Goal: Task Accomplishment & Management: Manage account settings

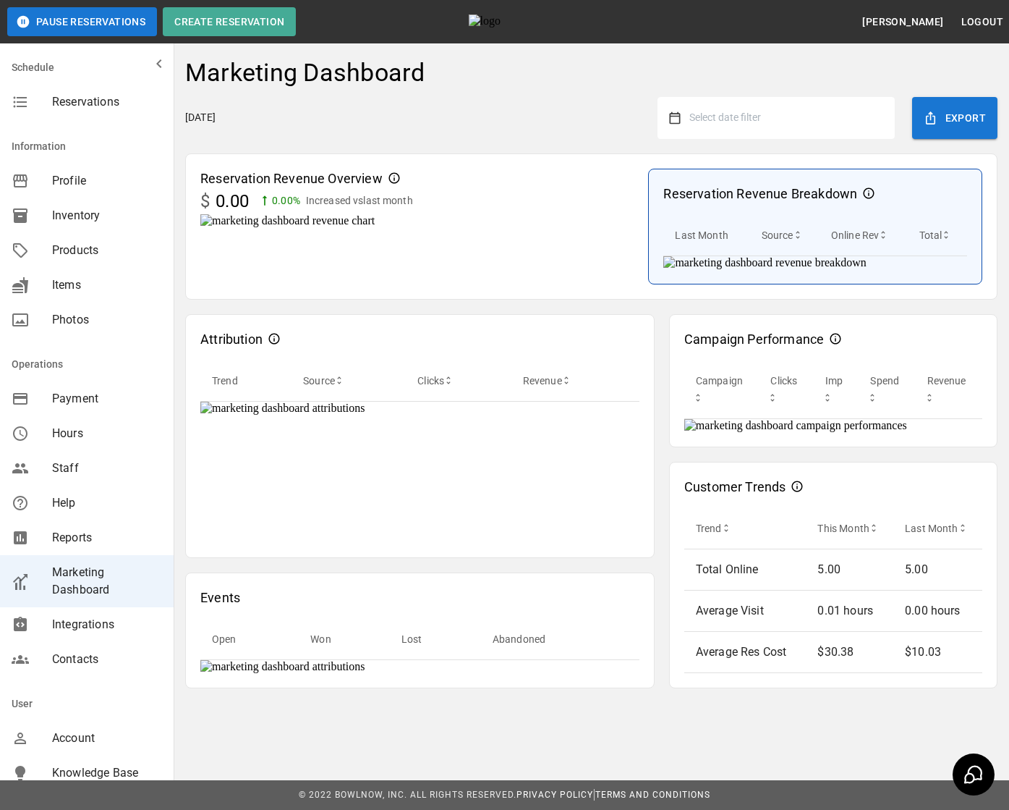
click at [560, 97] on div "Wednesday, September 24, 2025 Select date filter Export" at bounding box center [591, 118] width 813 height 42
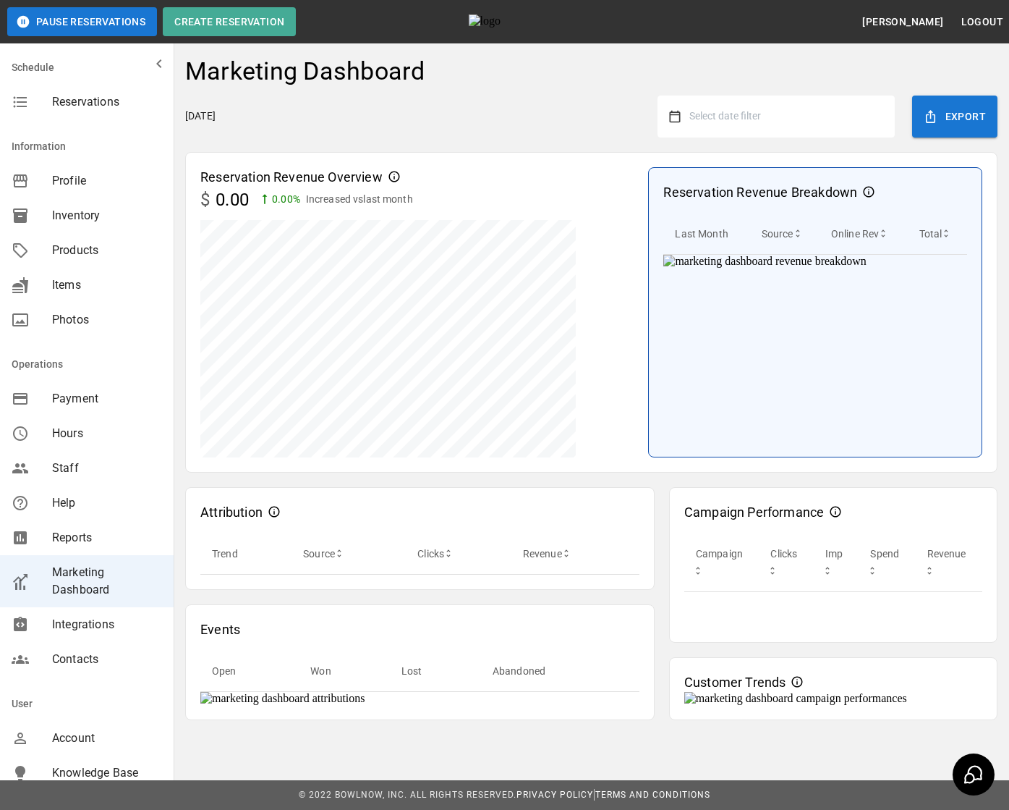
scroll to position [159, 0]
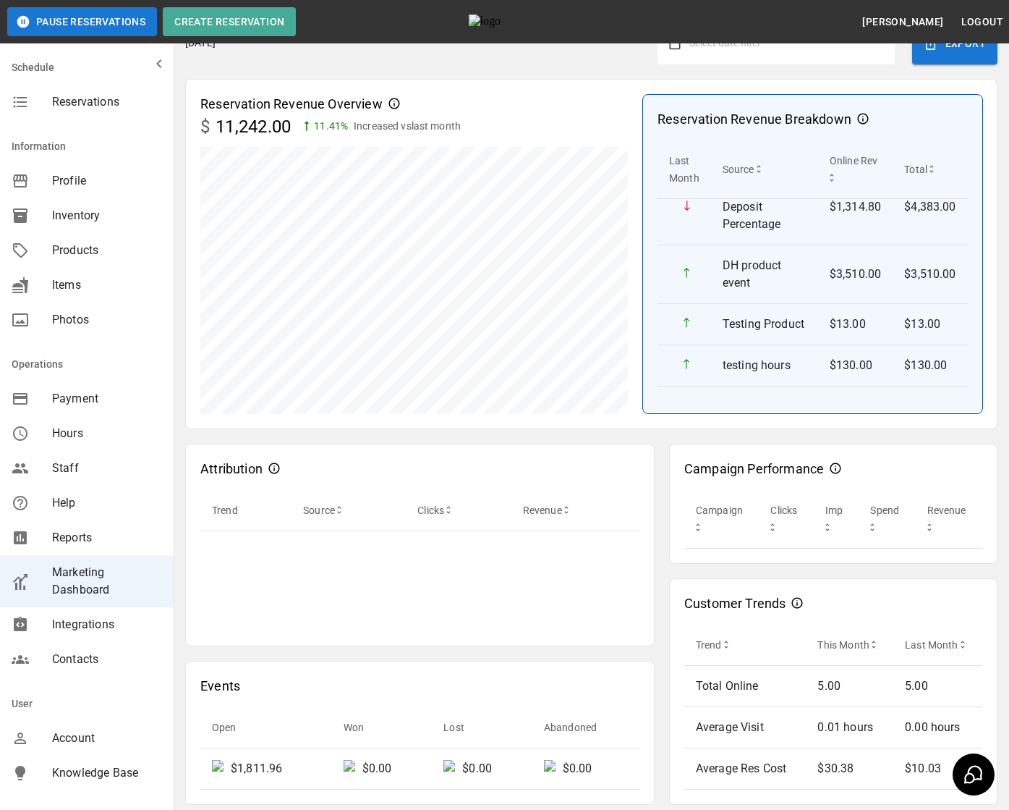
scroll to position [159, 0]
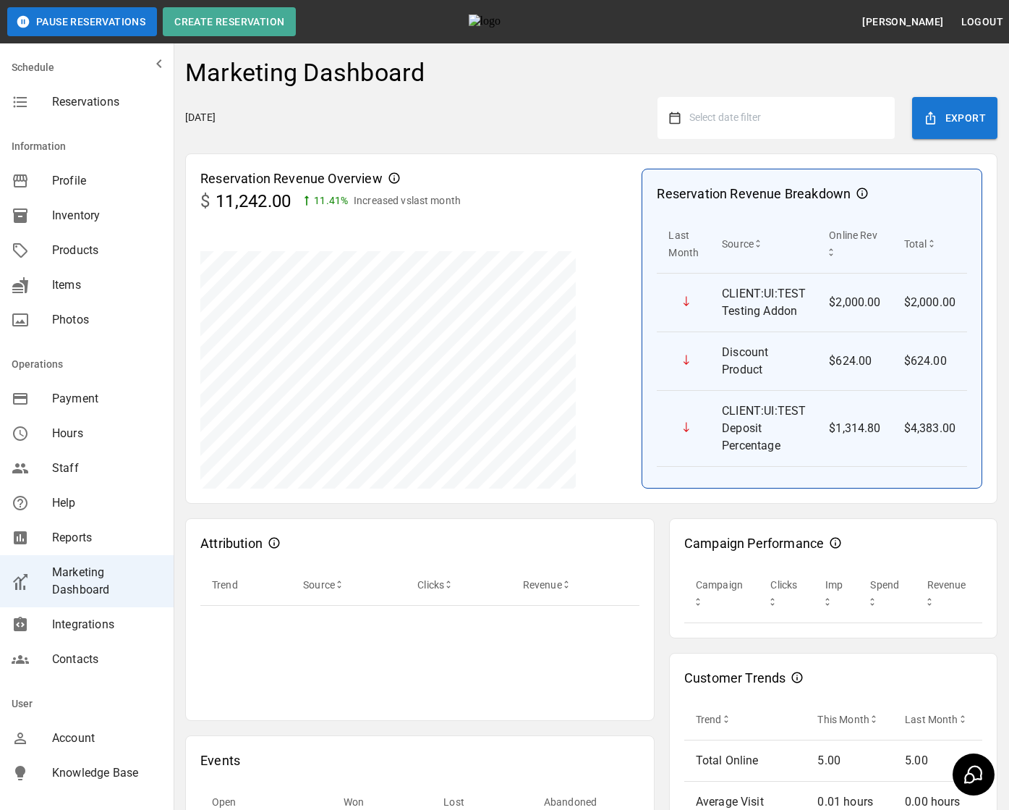
scroll to position [159, 0]
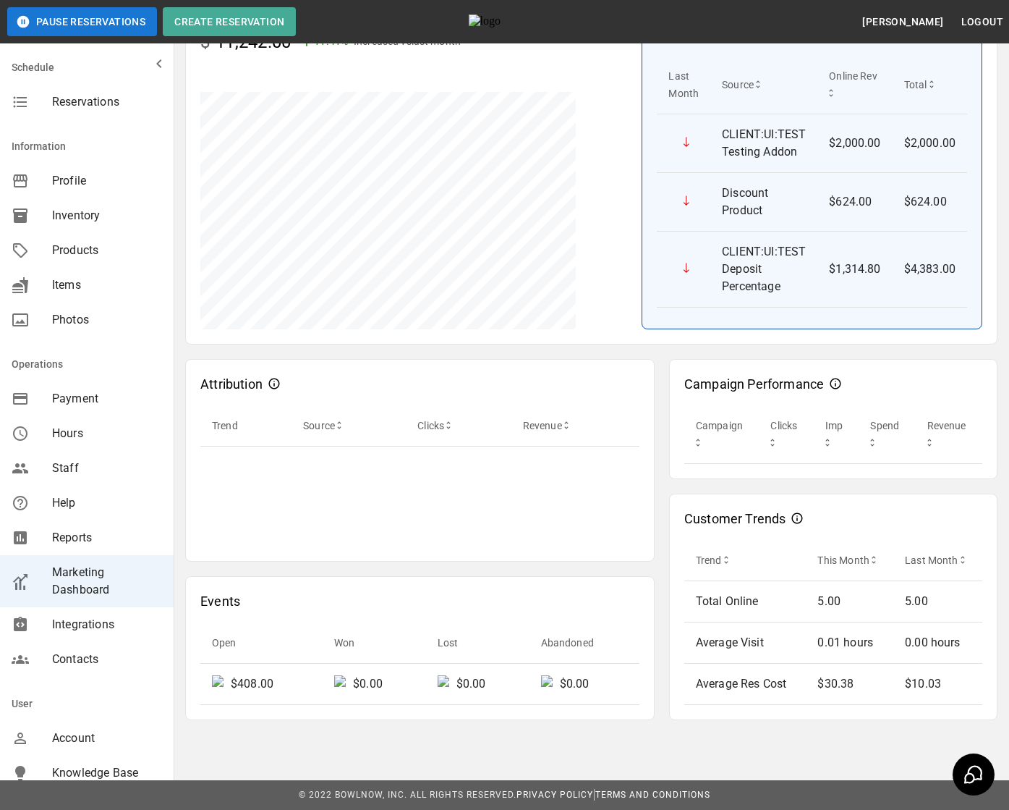
scroll to position [159, 0]
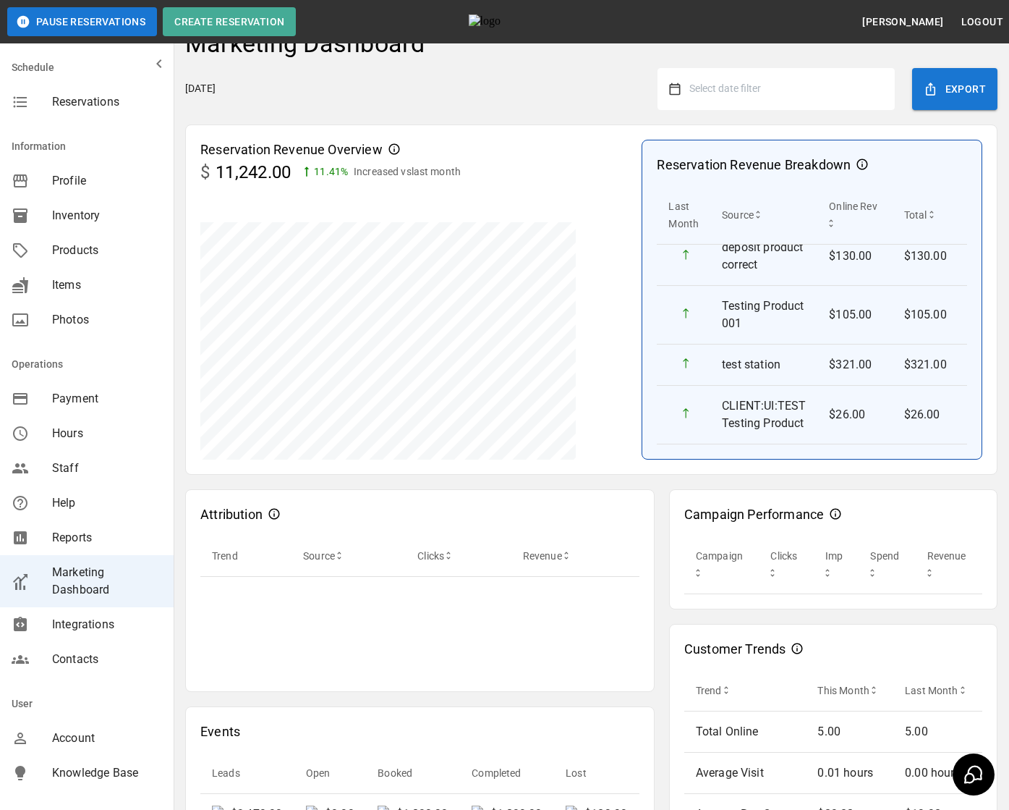
scroll to position [159, 0]
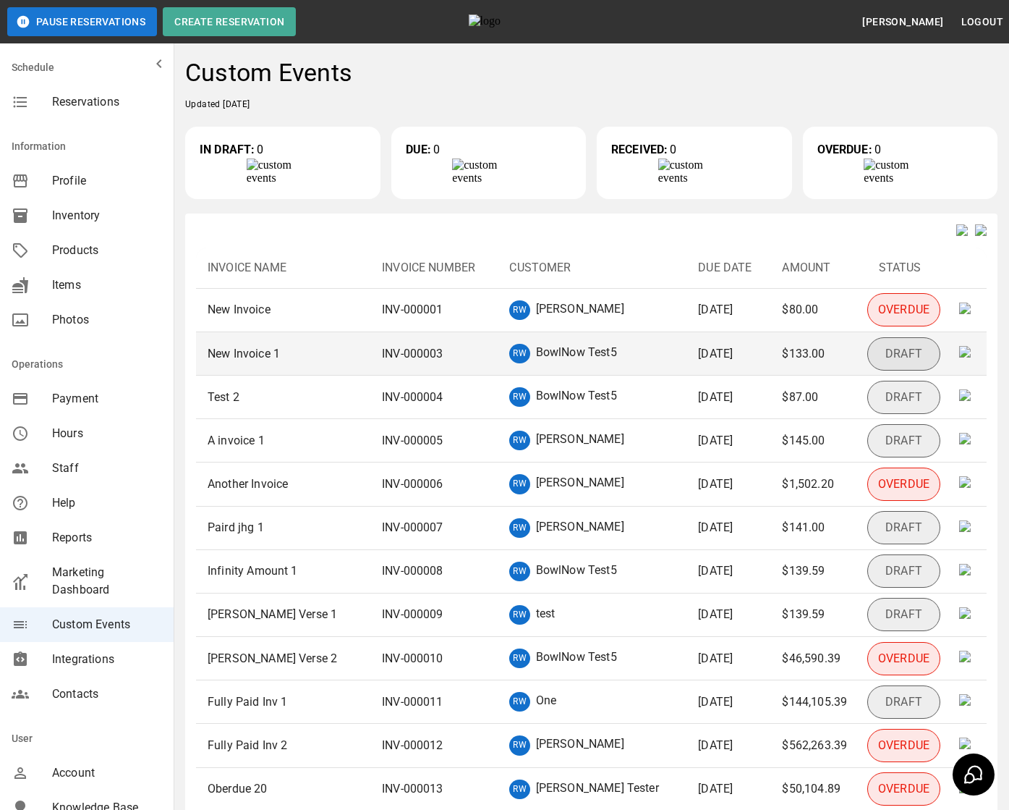
click at [299, 364] on td "New Invoice 1" at bounding box center [283, 353] width 174 height 43
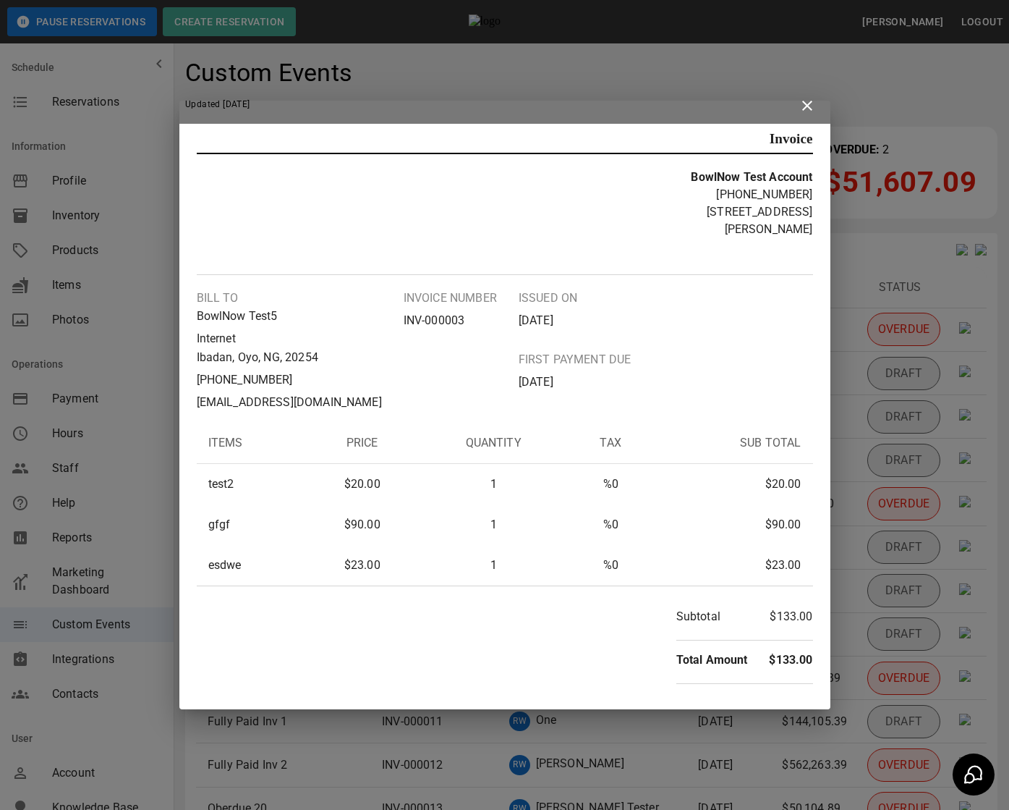
click at [810, 111] on icon at bounding box center [807, 105] width 17 height 17
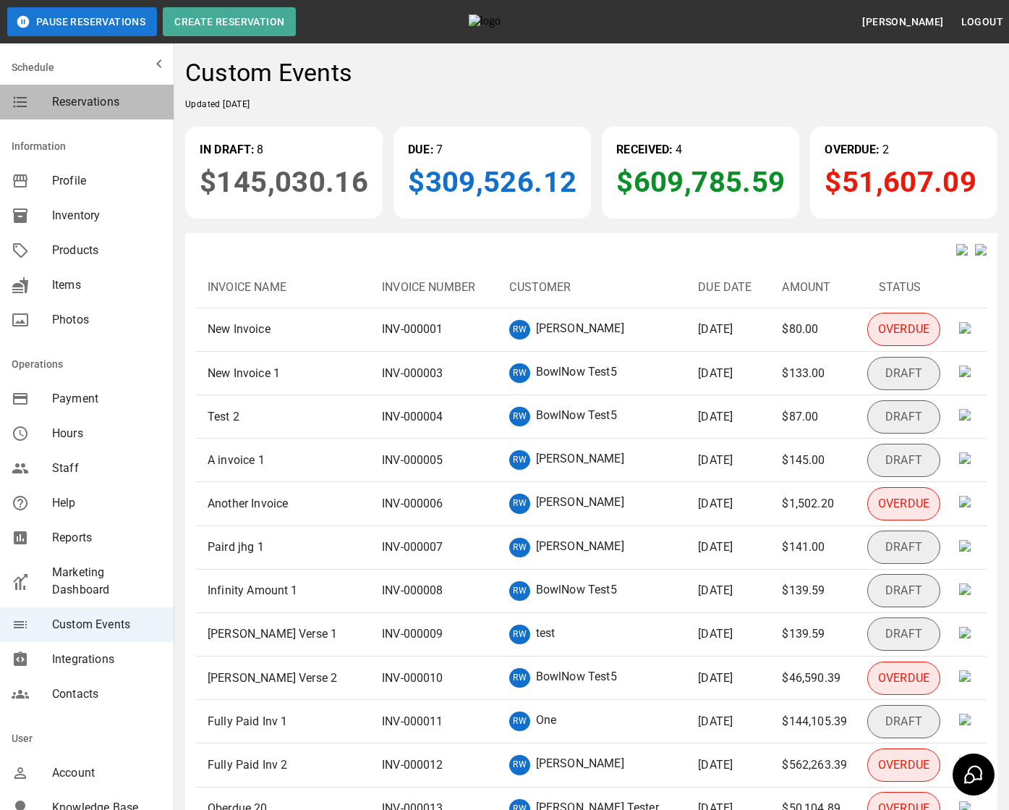
click at [107, 116] on div "Reservations" at bounding box center [87, 102] width 174 height 35
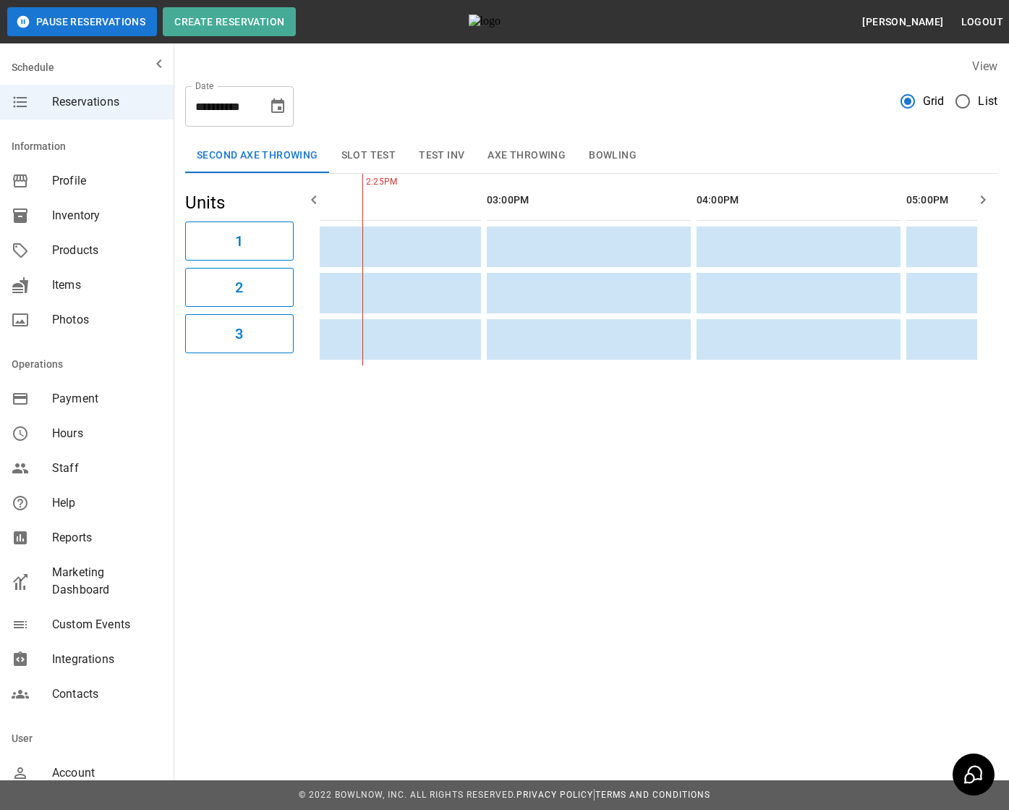
scroll to position [0, 1386]
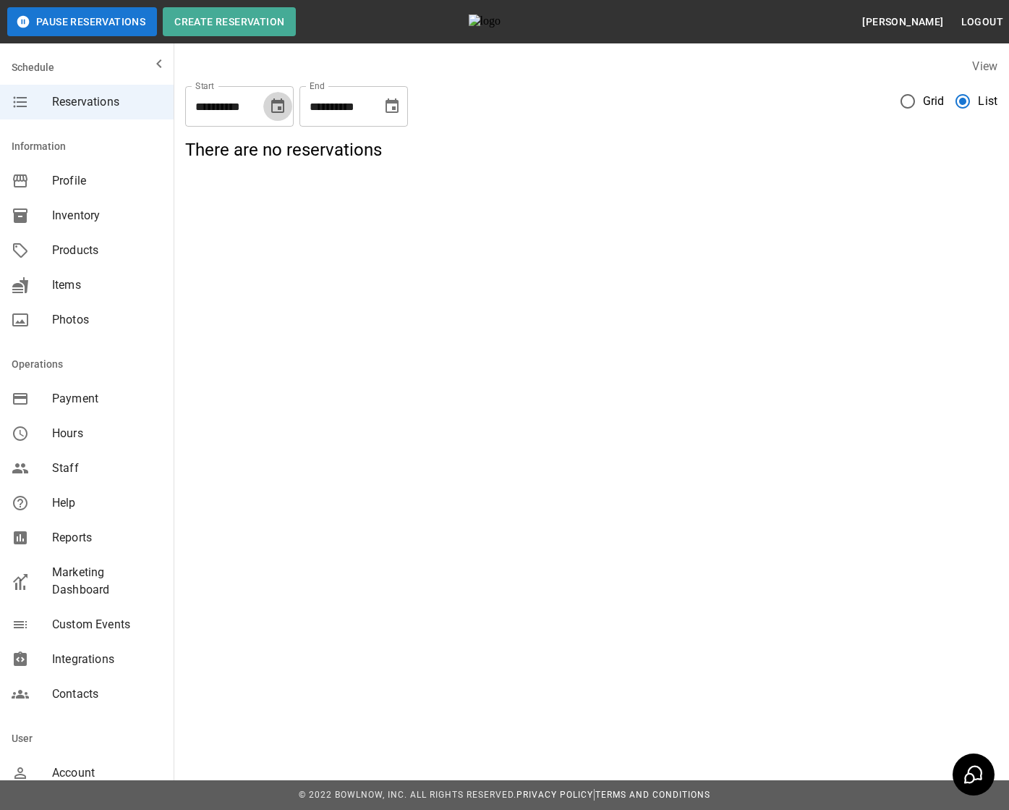
click at [272, 112] on icon "Choose date, selected date is Sep 24, 2025" at bounding box center [277, 105] width 13 height 14
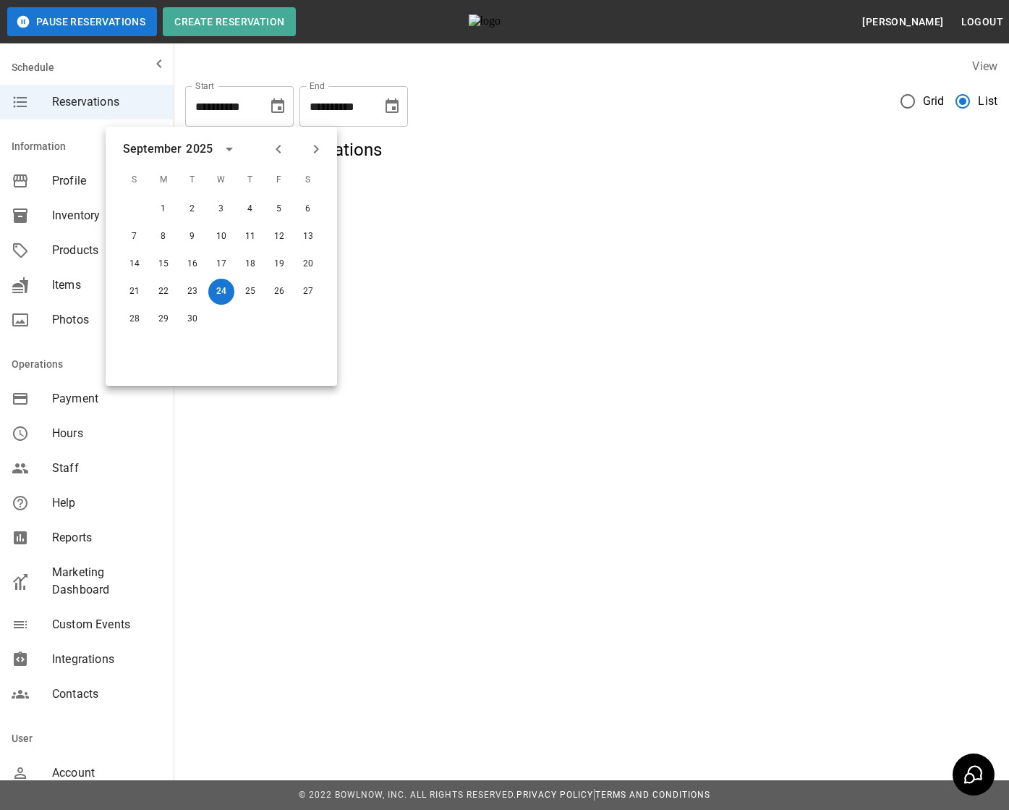
click at [273, 145] on icon "Previous month" at bounding box center [278, 148] width 17 height 17
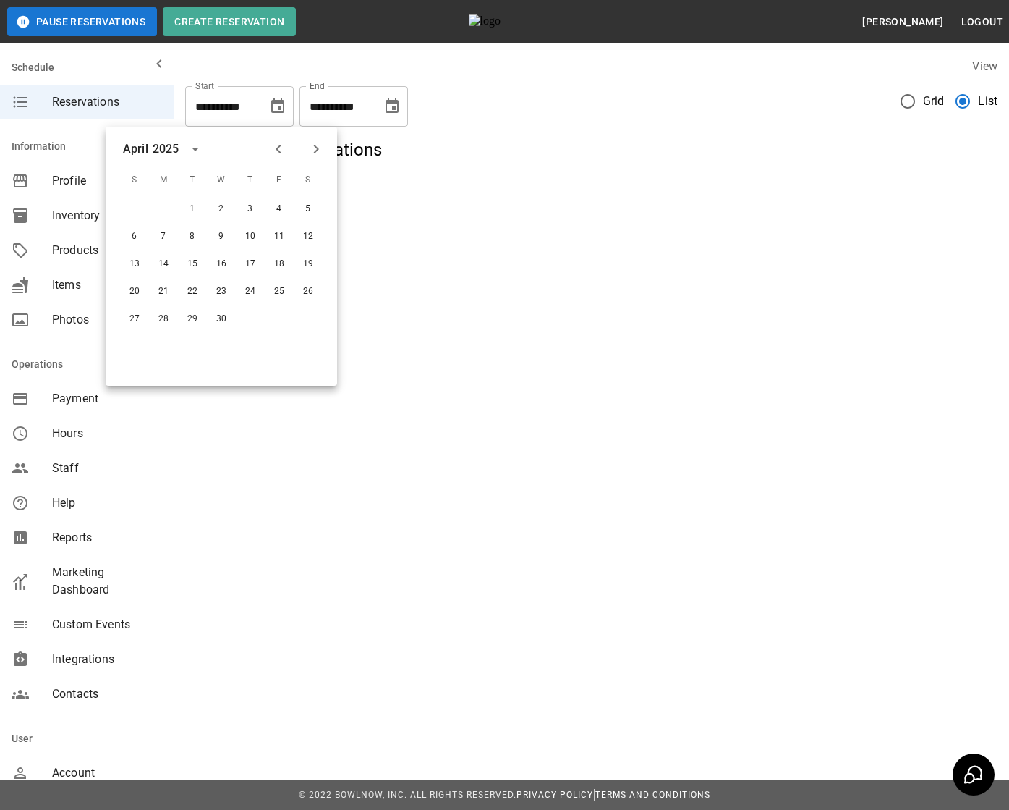
click at [279, 137] on button "Previous month" at bounding box center [278, 149] width 25 height 25
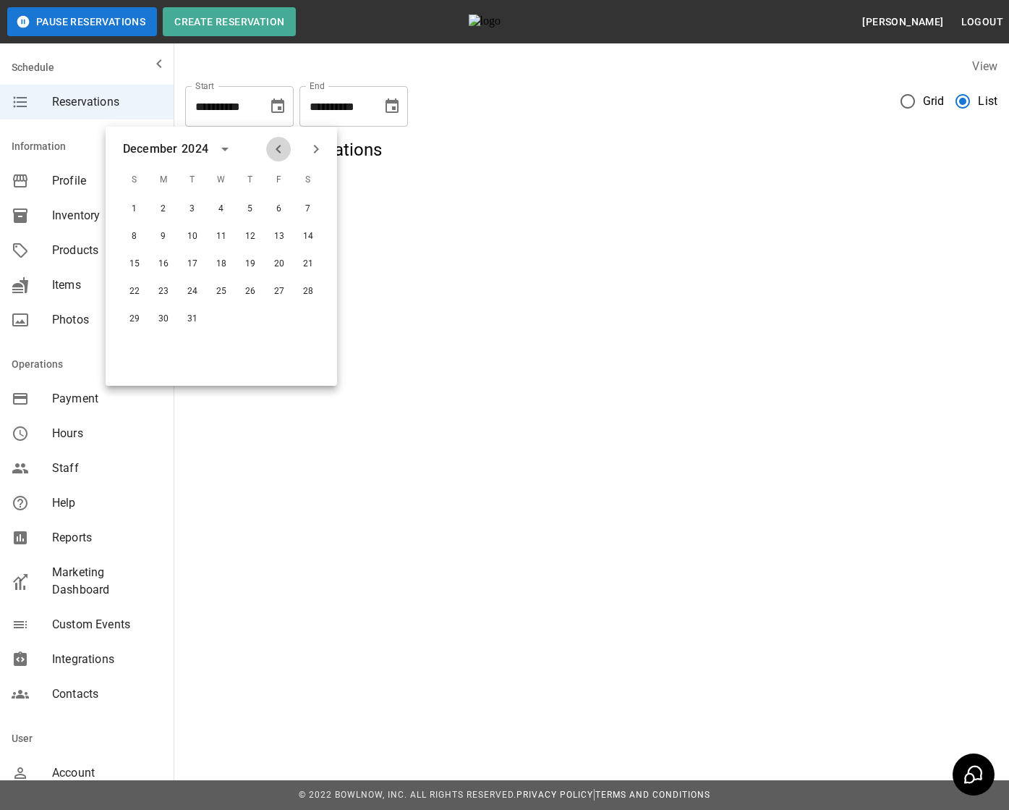
click at [279, 137] on button "Previous month" at bounding box center [278, 149] width 25 height 25
click at [165, 208] on button "1" at bounding box center [163, 209] width 26 height 26
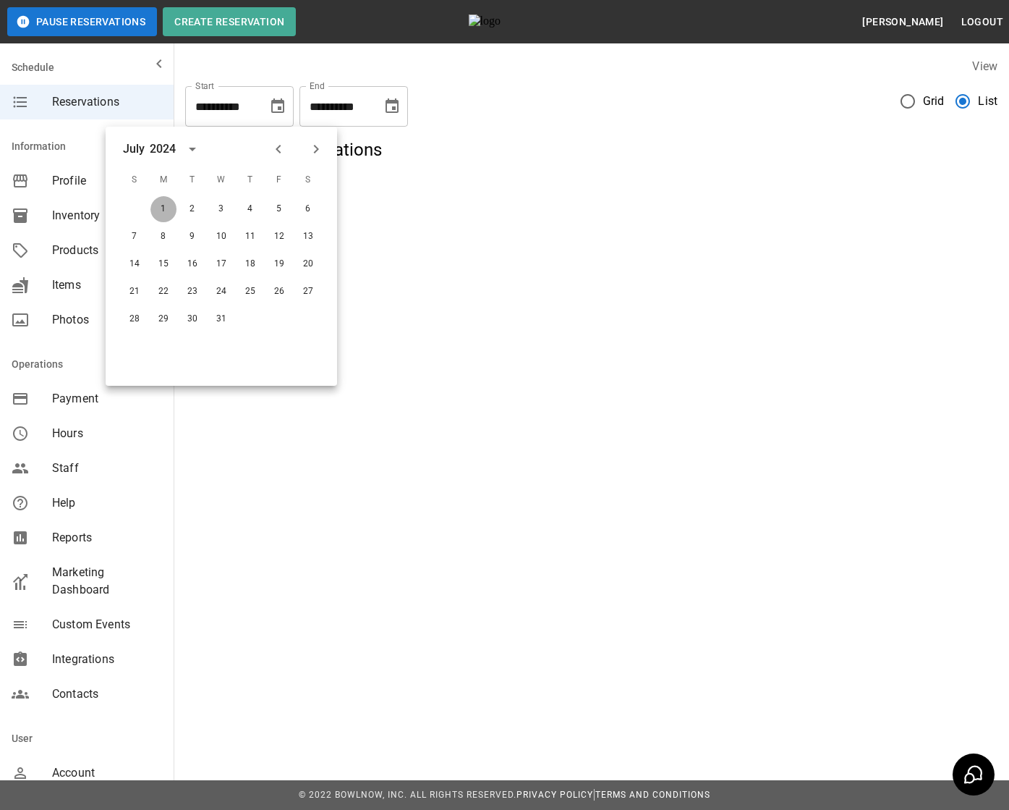
type input "**********"
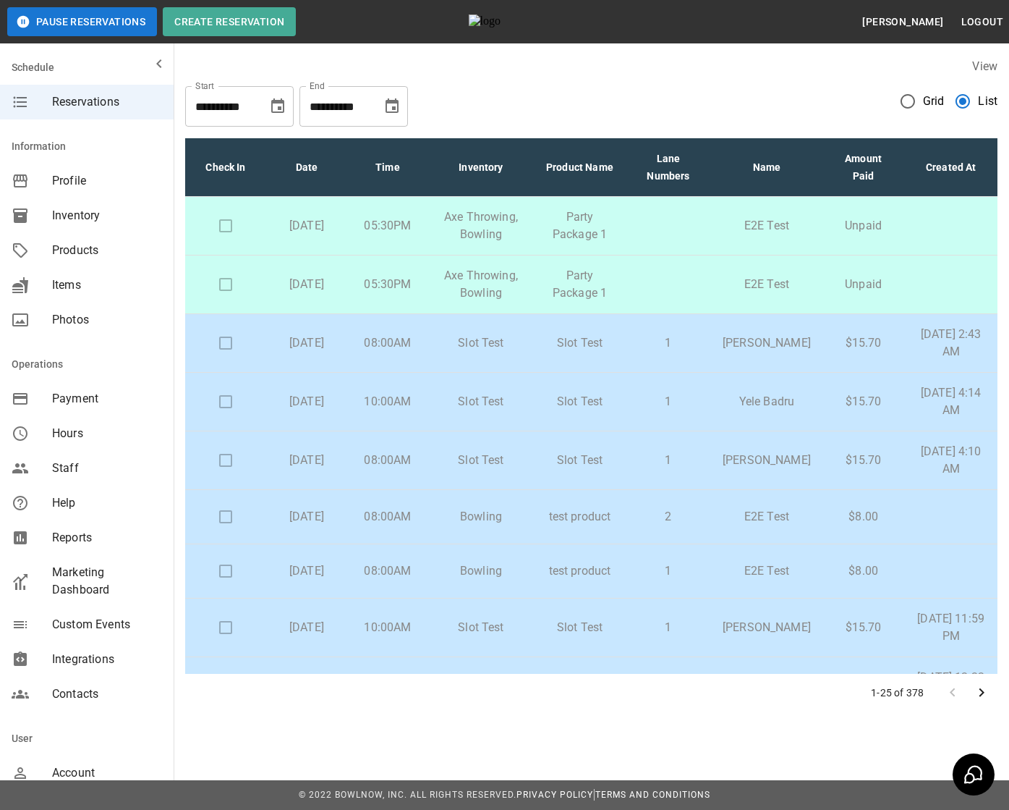
click at [522, 342] on p "Slot Test" at bounding box center [481, 342] width 82 height 17
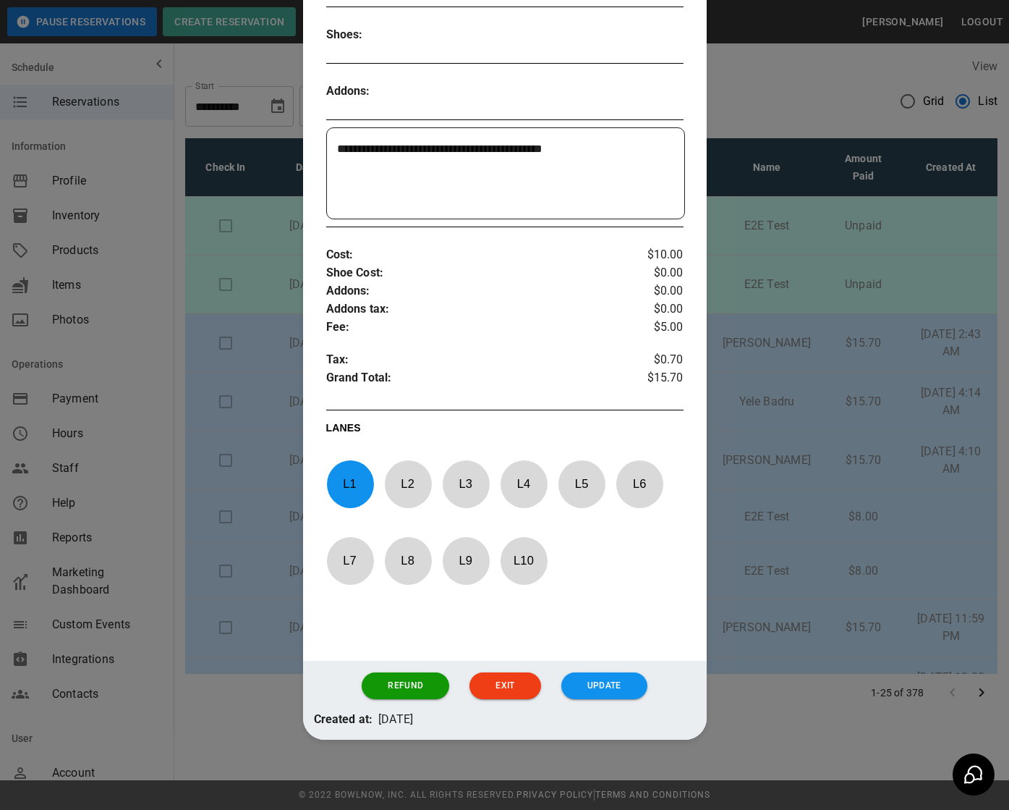
scroll to position [0, 0]
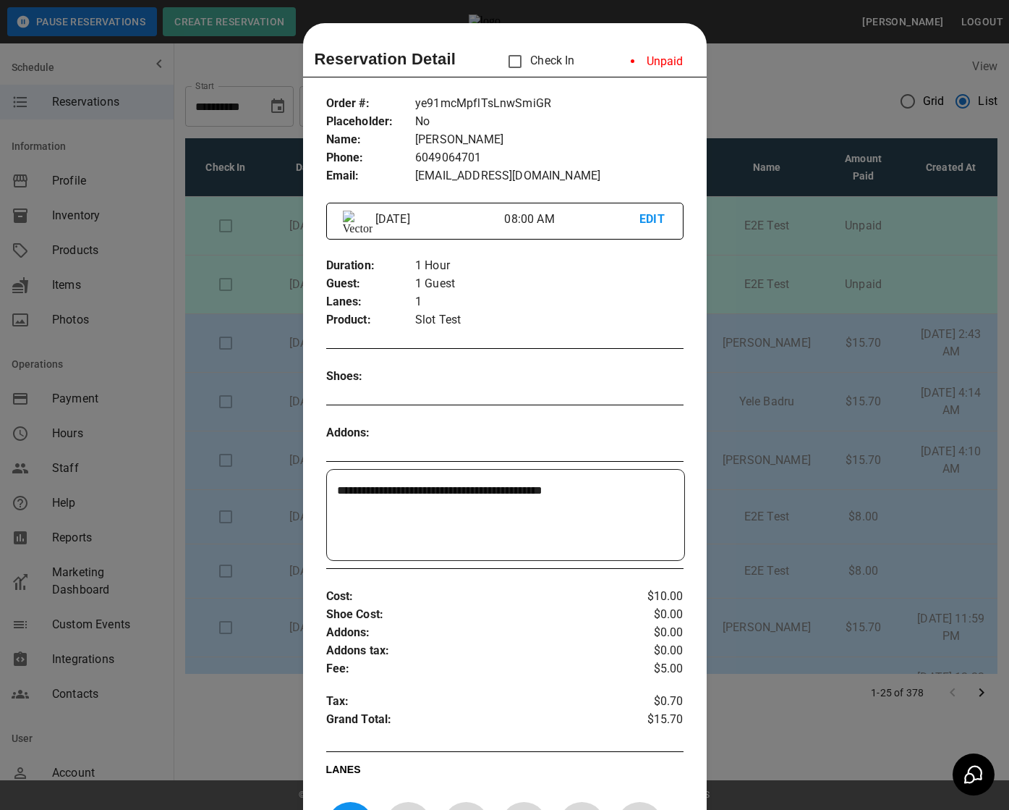
click at [293, 331] on div at bounding box center [504, 405] width 1009 height 810
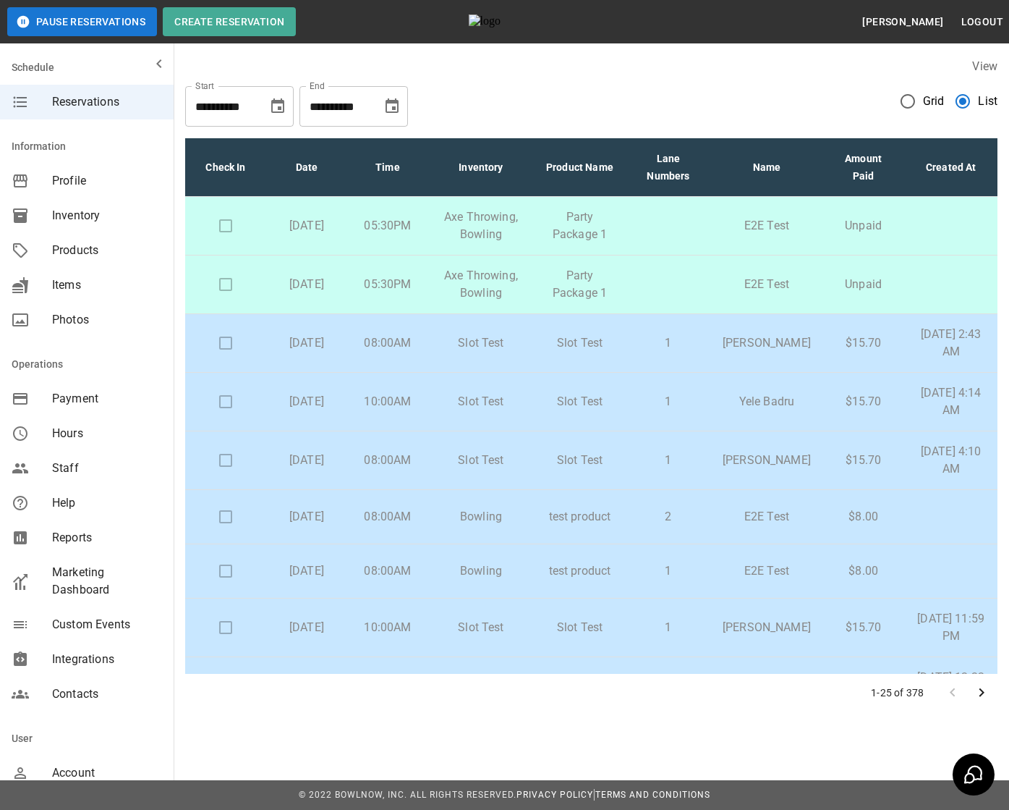
click at [347, 355] on td "Thursday, July 4th" at bounding box center [306, 343] width 81 height 59
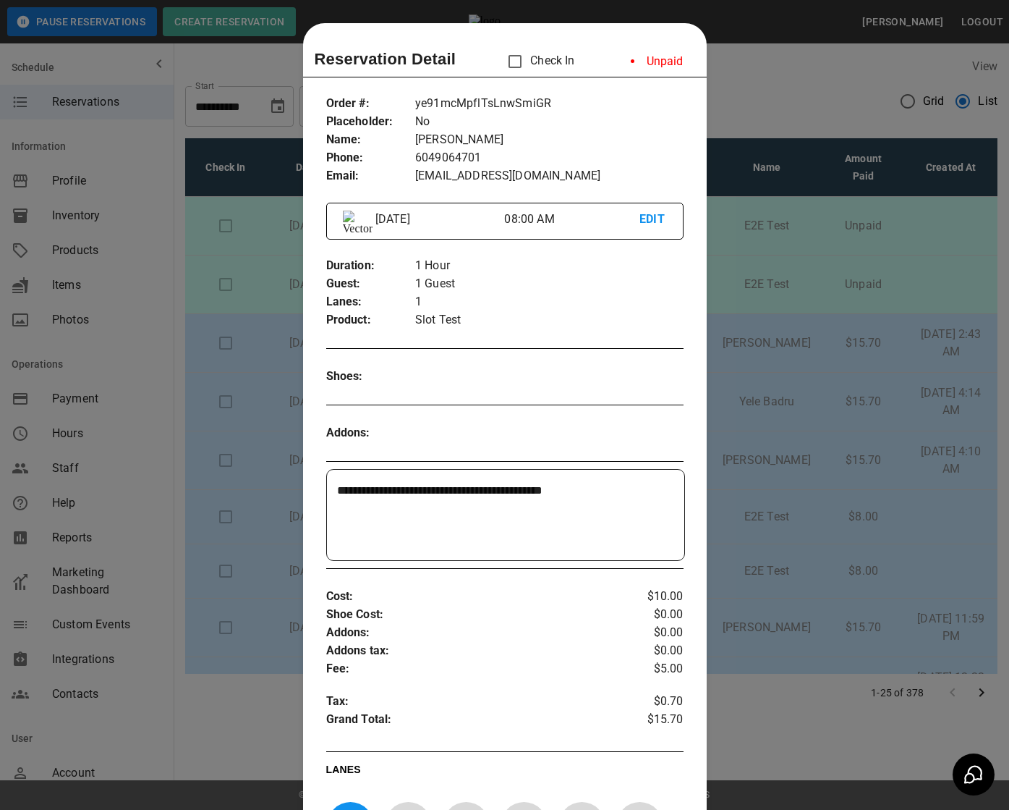
scroll to position [23, 0]
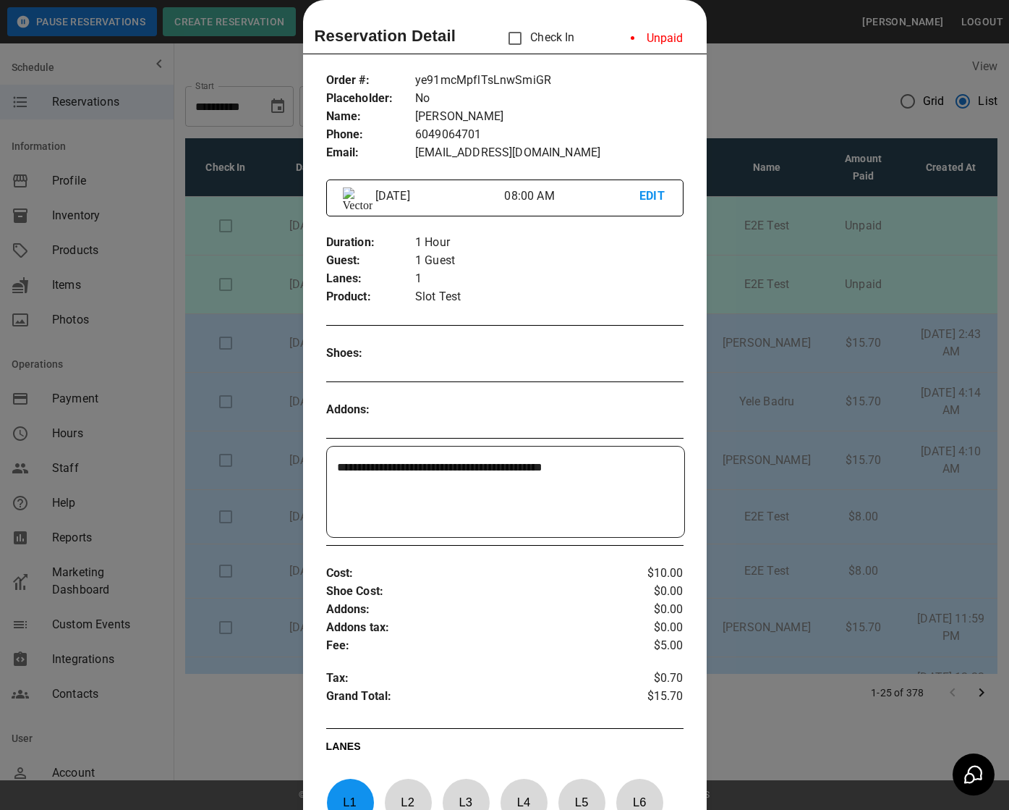
click at [276, 387] on div at bounding box center [504, 405] width 1009 height 810
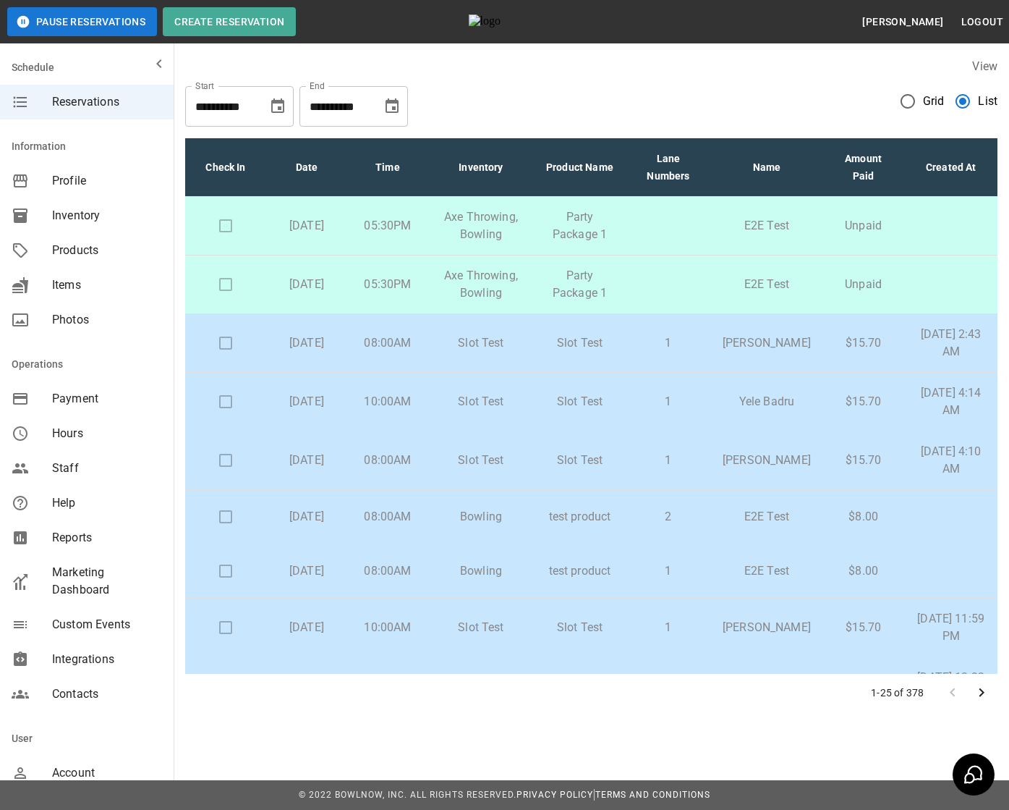
click at [562, 287] on p "Party Package 1" at bounding box center [580, 284] width 69 height 35
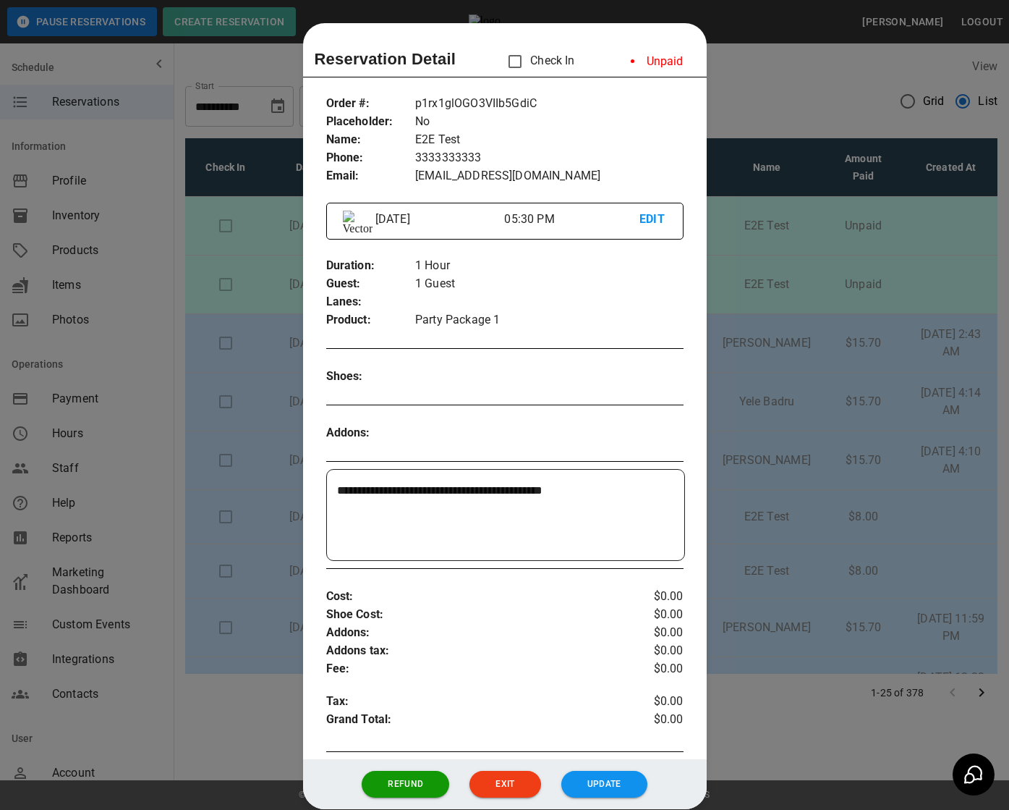
click at [773, 587] on div at bounding box center [504, 405] width 1009 height 810
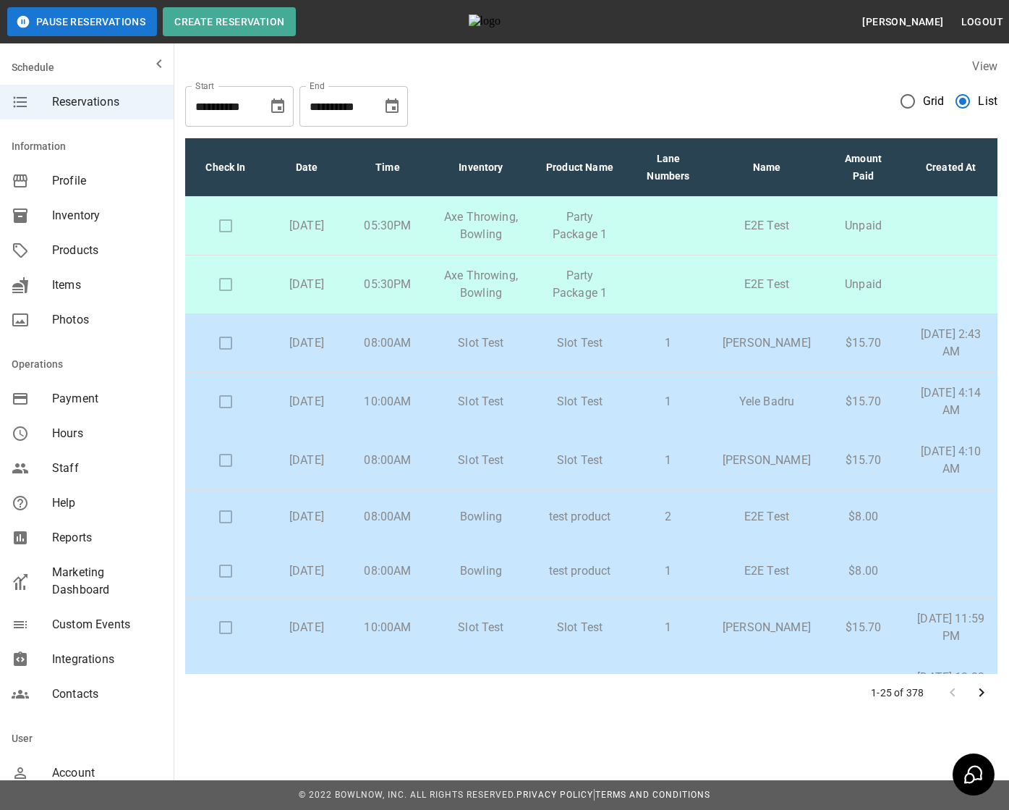
click at [428, 219] on td "05:30PM" at bounding box center [387, 226] width 81 height 59
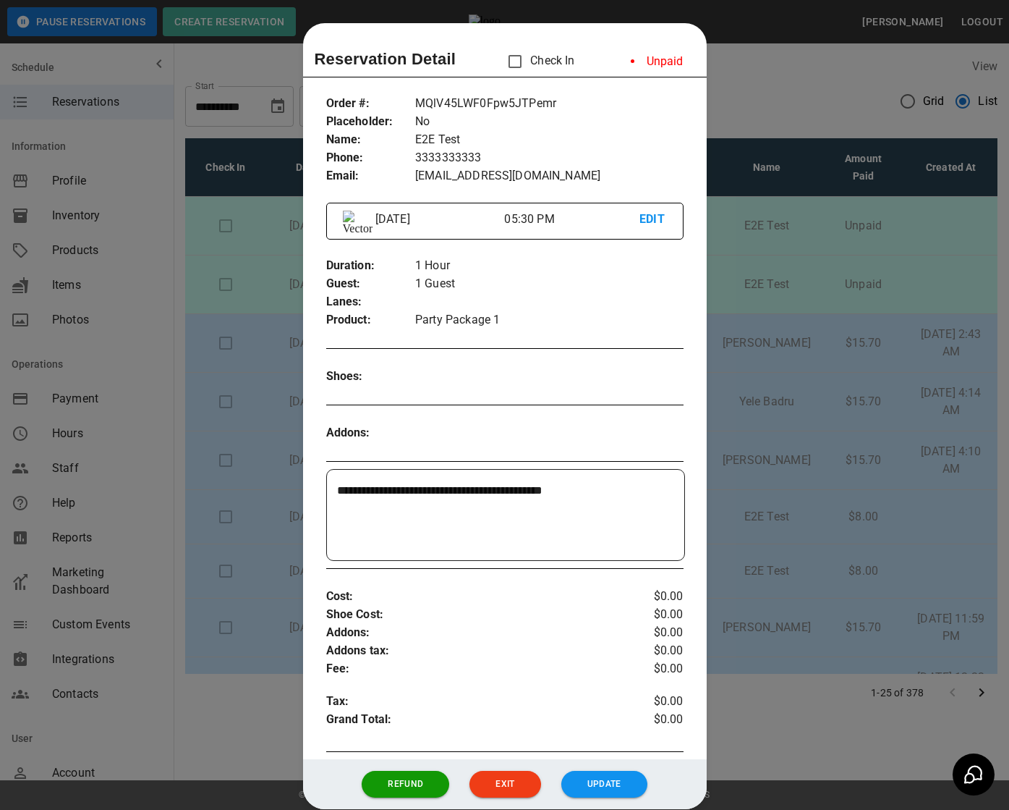
click at [755, 292] on div at bounding box center [504, 405] width 1009 height 810
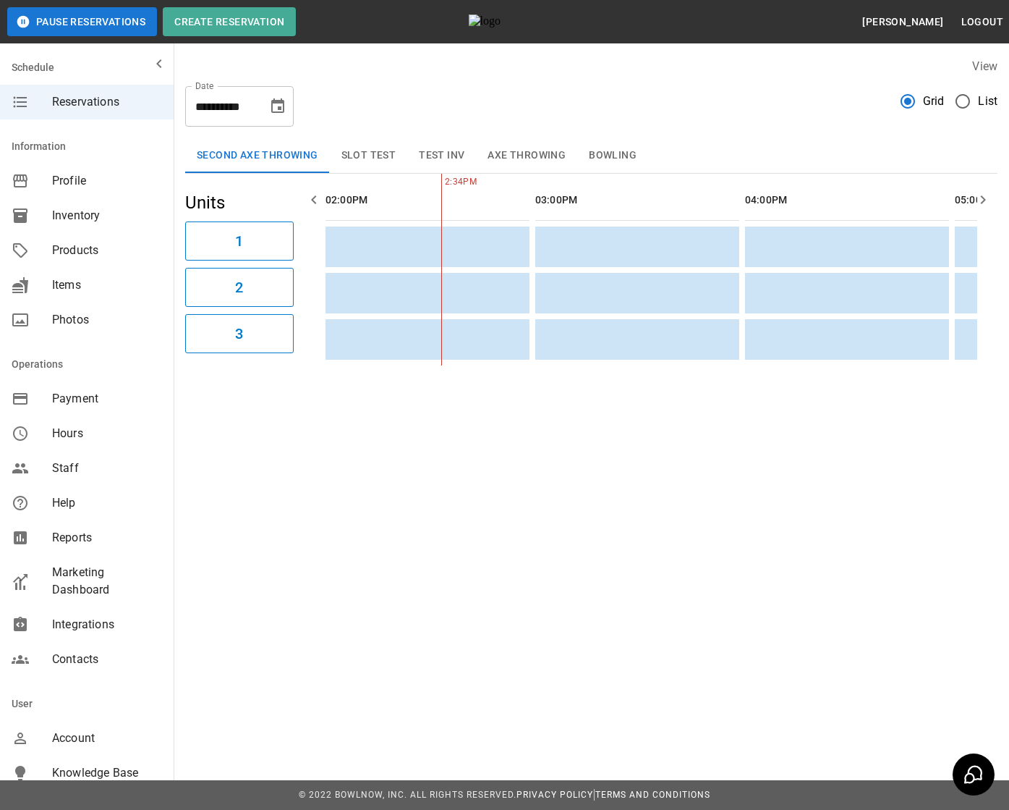
click at [119, 181] on span "Profile" at bounding box center [107, 180] width 110 height 17
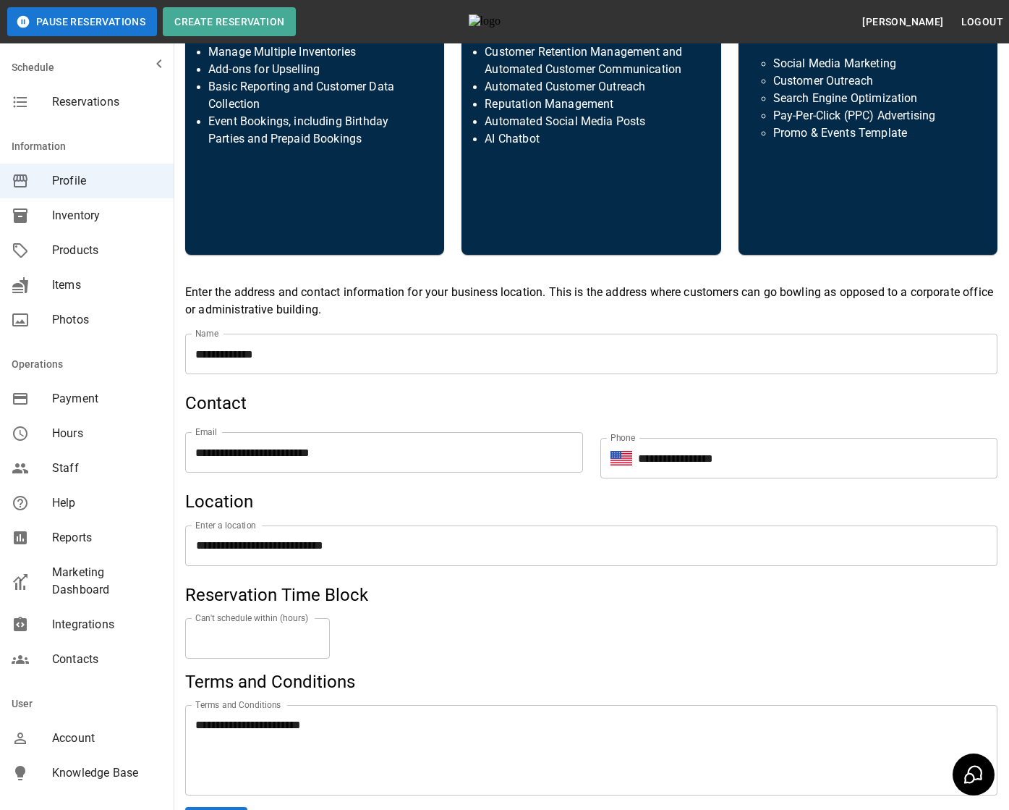
scroll to position [447, 0]
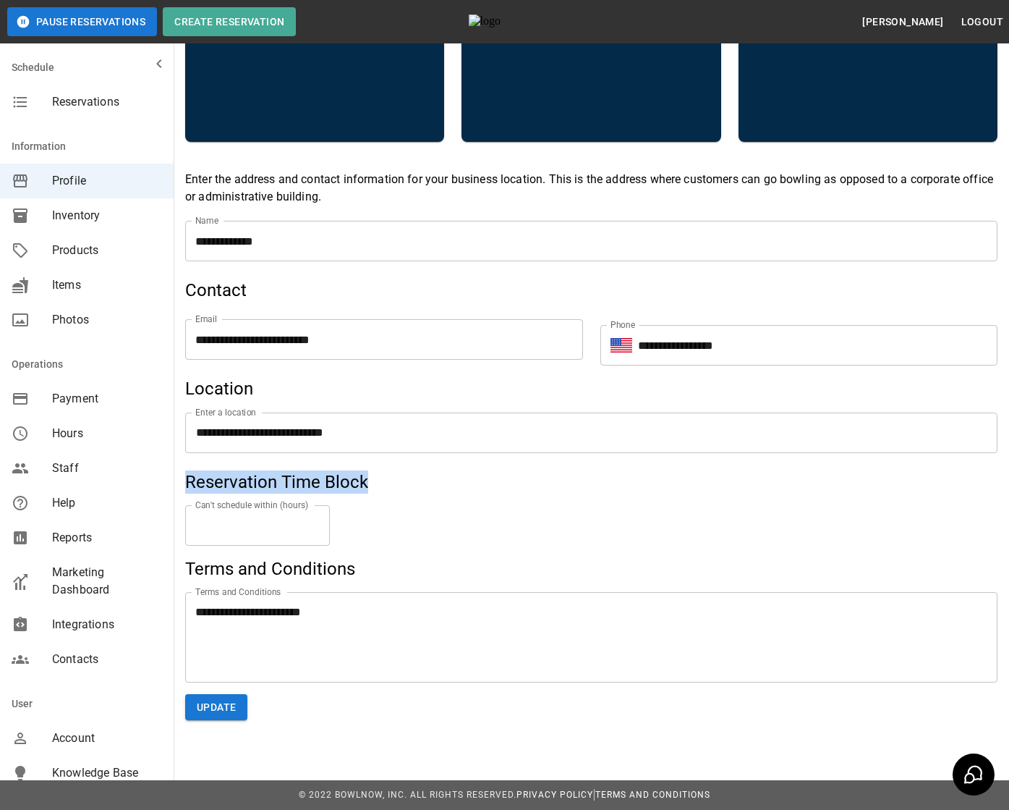
drag, startPoint x: 188, startPoint y: 482, endPoint x: 390, endPoint y: 477, distance: 201.9
click at [390, 477] on h5 "Reservation Time Block" at bounding box center [591, 481] width 813 height 23
copy h5 "Reservation Time Block"
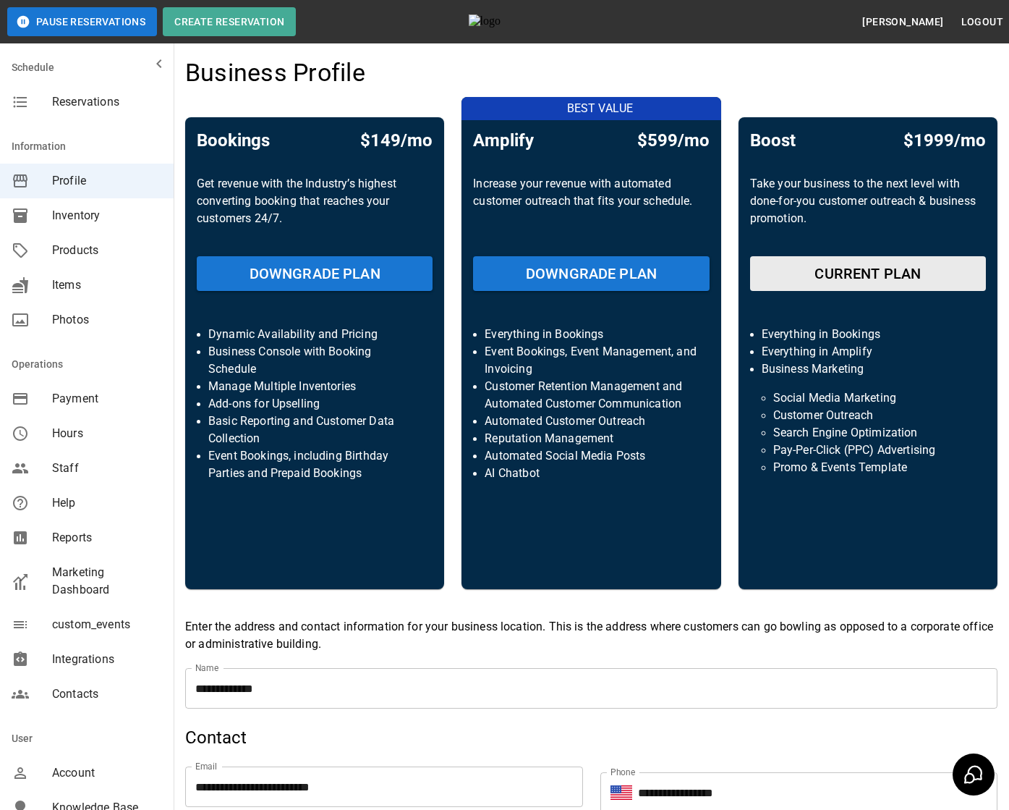
click at [85, 760] on div "Account" at bounding box center [87, 772] width 174 height 35
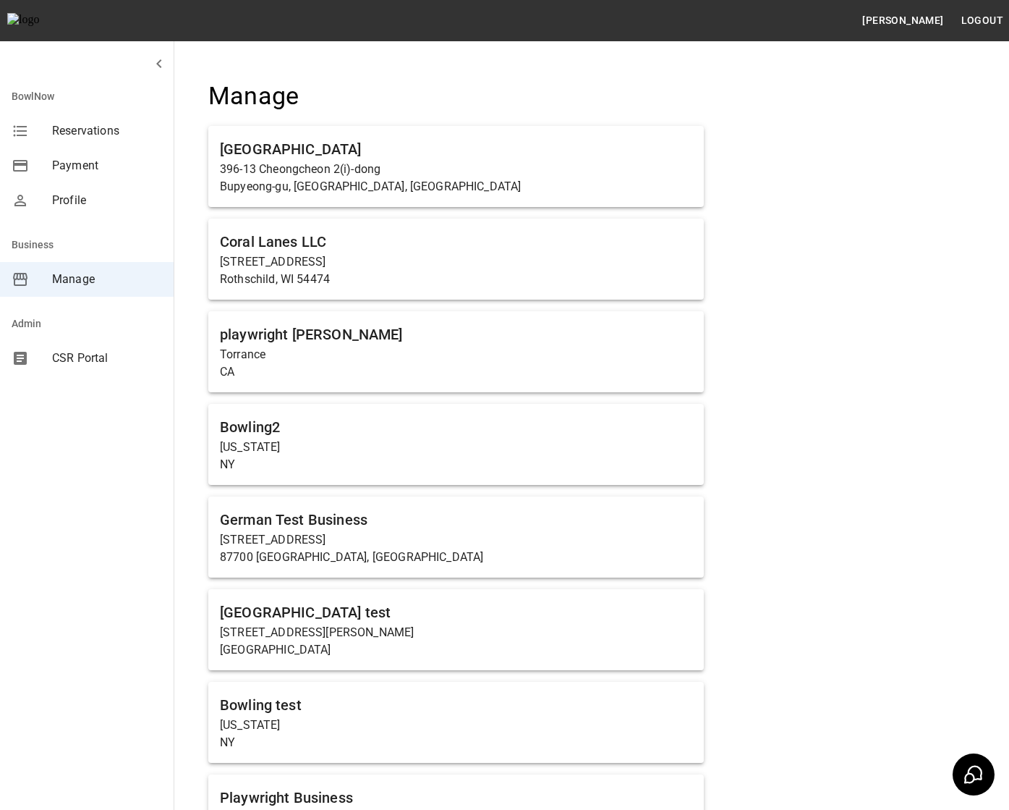
click at [71, 373] on div "CSR Portal" at bounding box center [87, 358] width 174 height 35
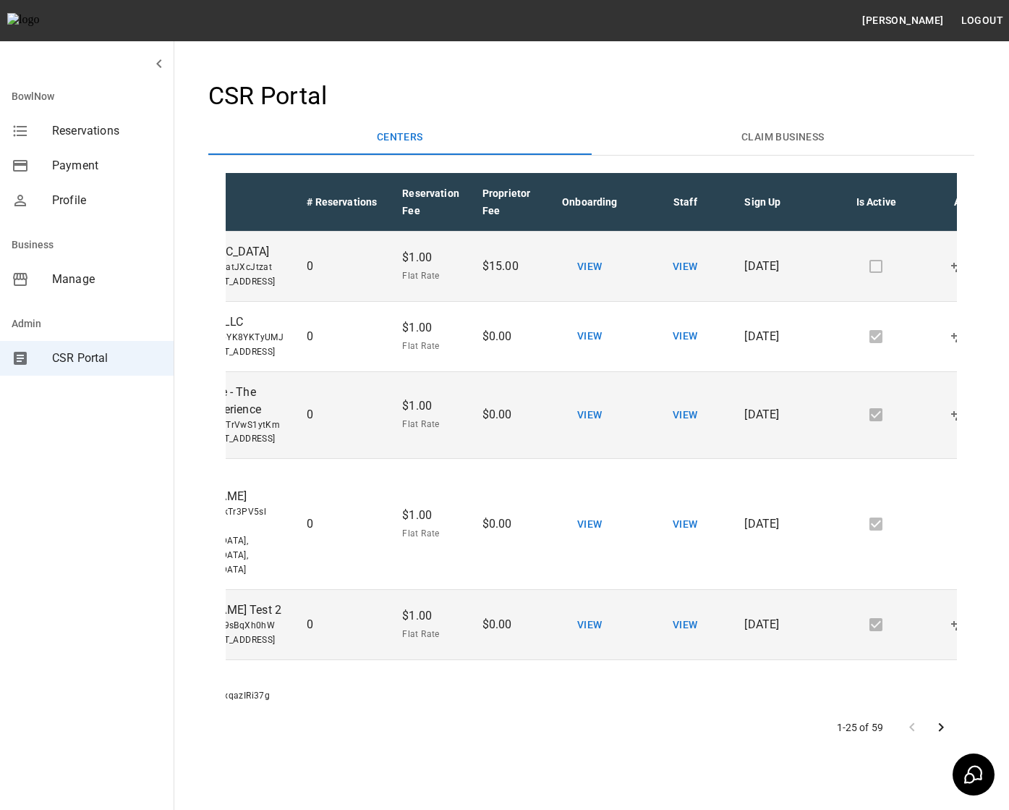
scroll to position [0, 137]
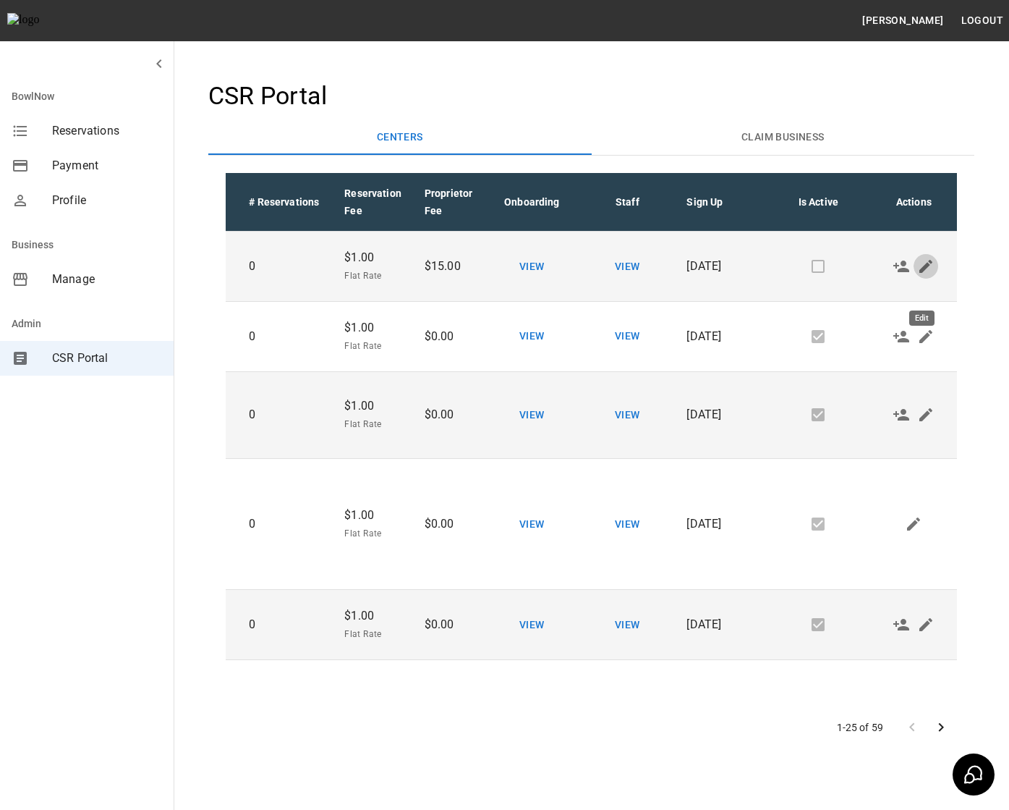
click at [922, 275] on icon "Edit" at bounding box center [925, 266] width 17 height 17
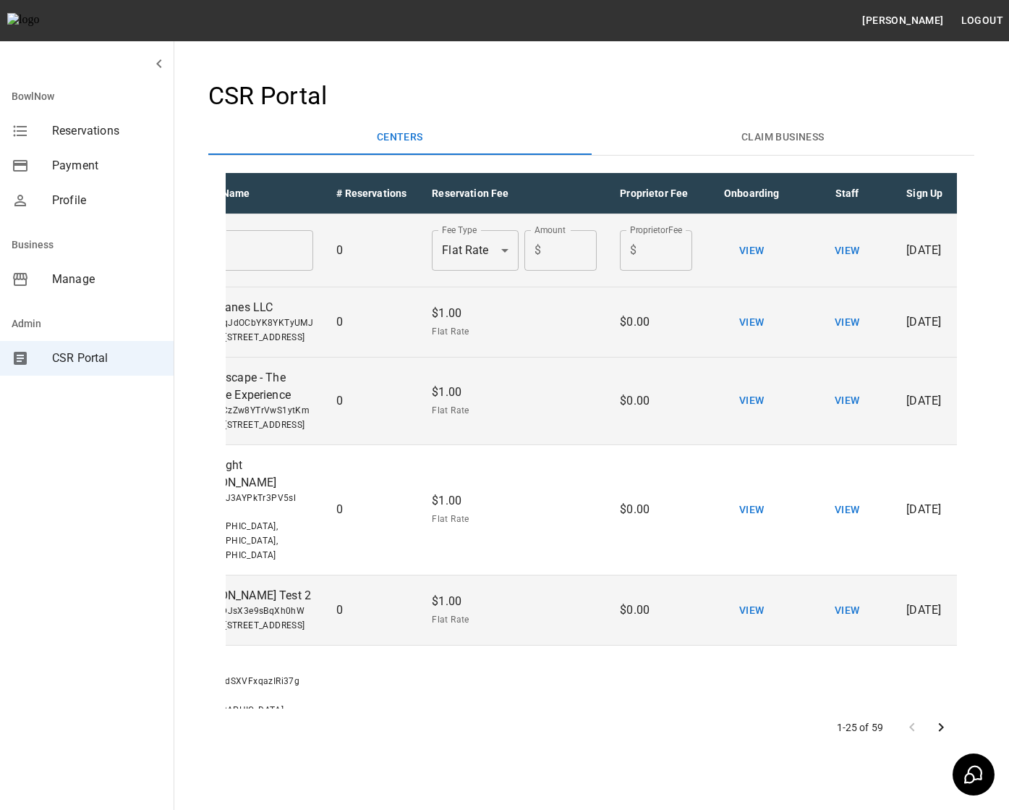
scroll to position [0, 0]
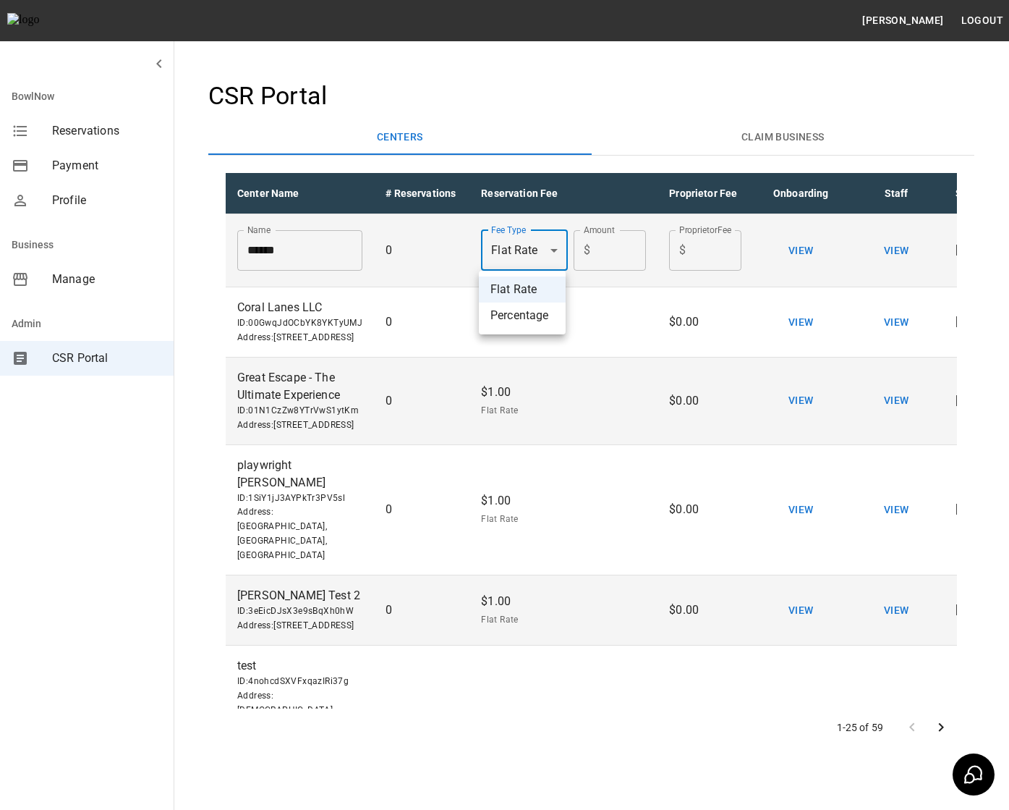
click at [546, 257] on body "Dhuha Hasan hasan Logout BowlNow Reservations Payment Profile Business Manage A…" at bounding box center [504, 438] width 1009 height 876
click at [684, 145] on div at bounding box center [504, 405] width 1009 height 810
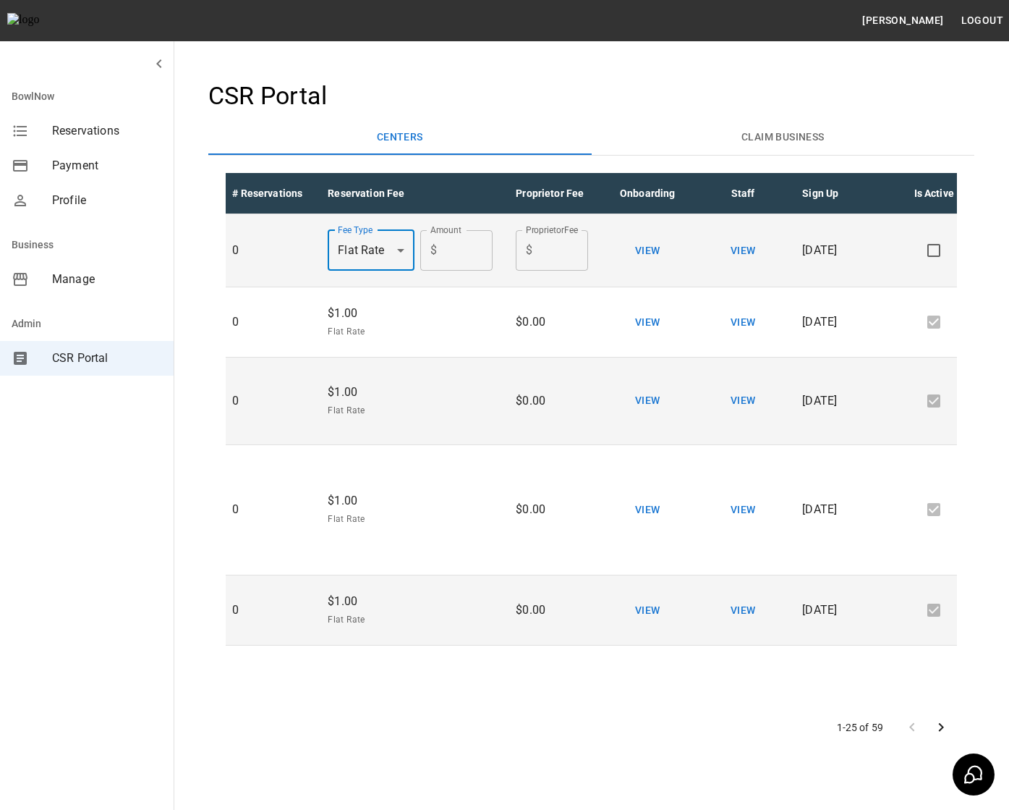
scroll to position [0, 271]
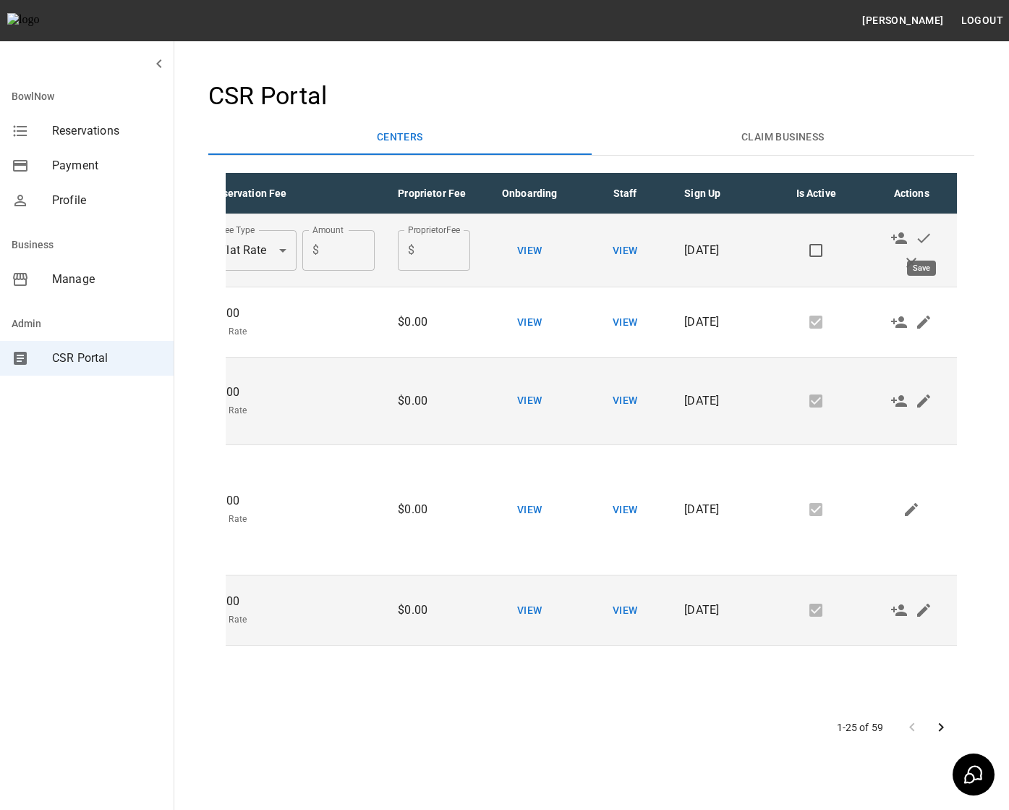
click at [912, 263] on div "Save" at bounding box center [921, 267] width 29 height 15
click at [910, 266] on icon "Cancel" at bounding box center [911, 262] width 17 height 17
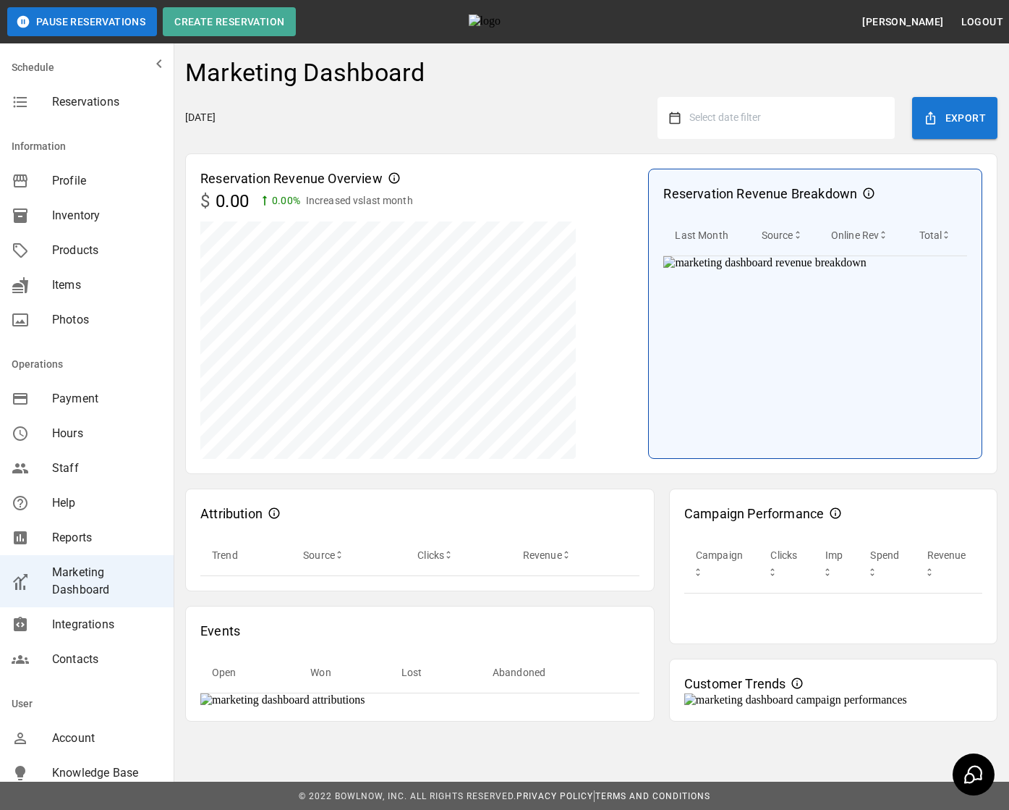
click at [125, 112] on div "Reservations" at bounding box center [87, 102] width 174 height 35
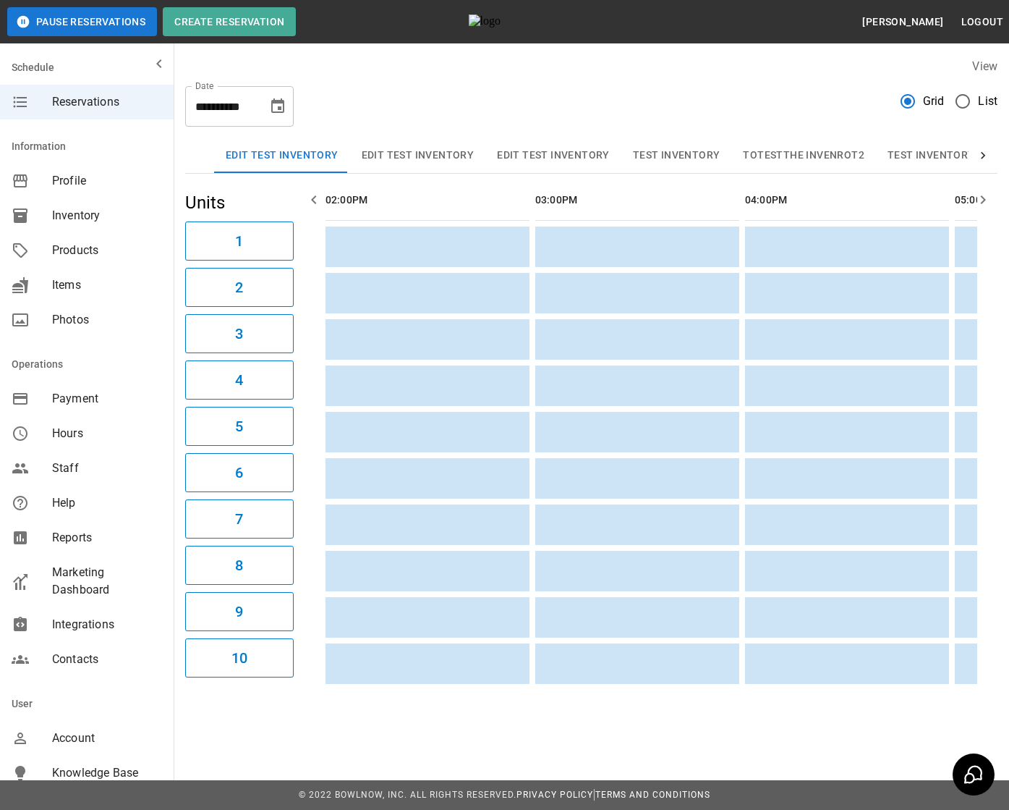
scroll to position [0, 1049]
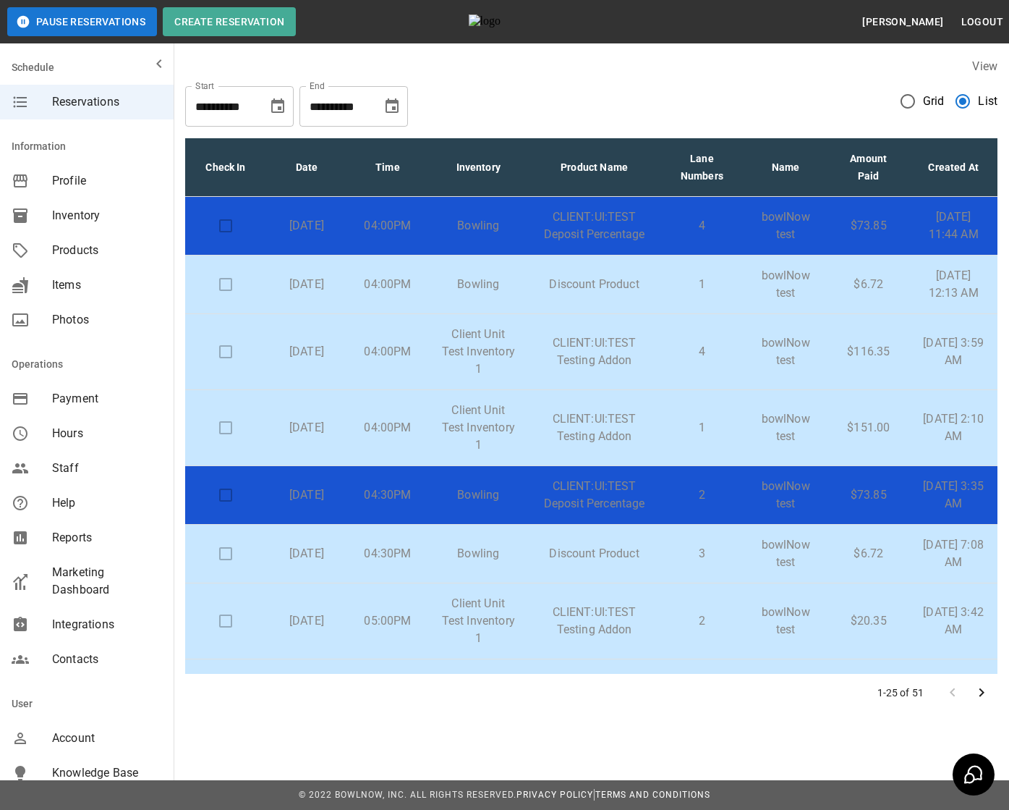
click at [731, 253] on td "4" at bounding box center [703, 226] width 84 height 59
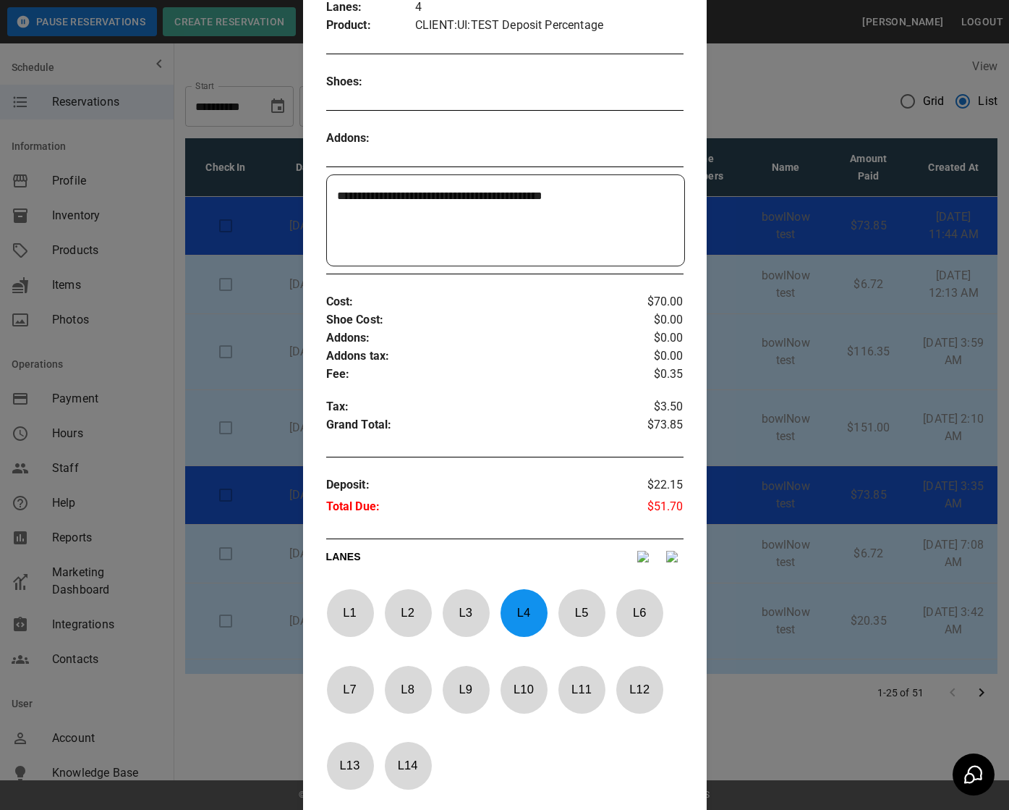
scroll to position [491, 0]
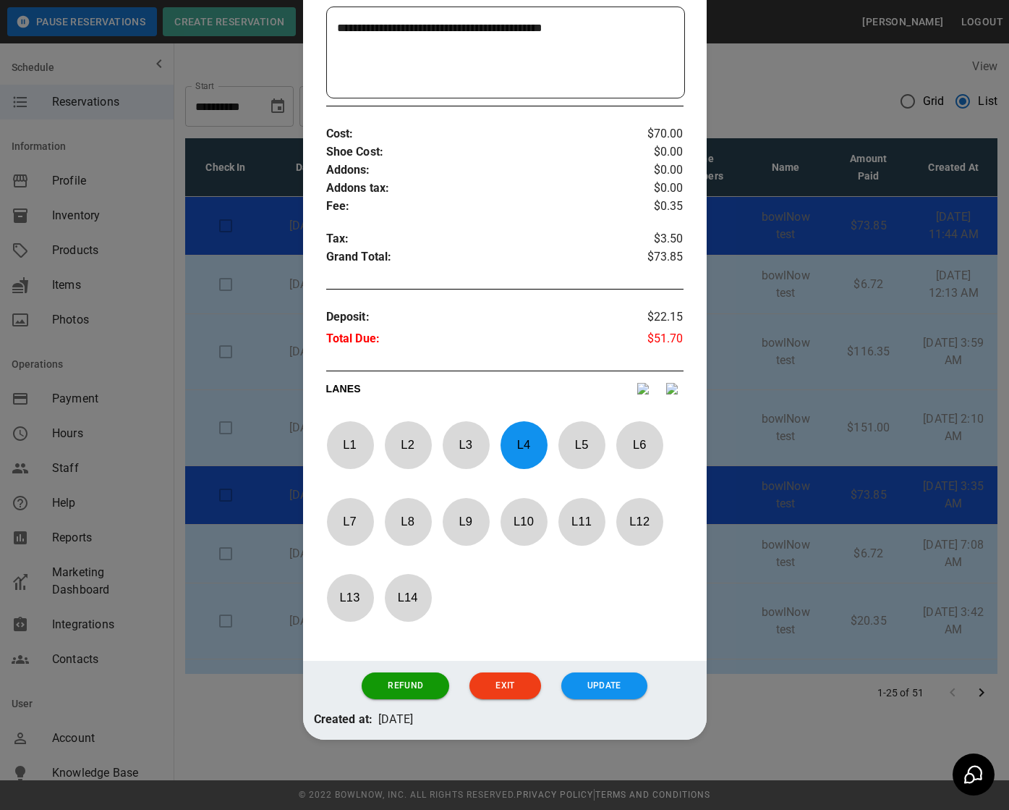
click at [797, 276] on div at bounding box center [504, 405] width 1009 height 810
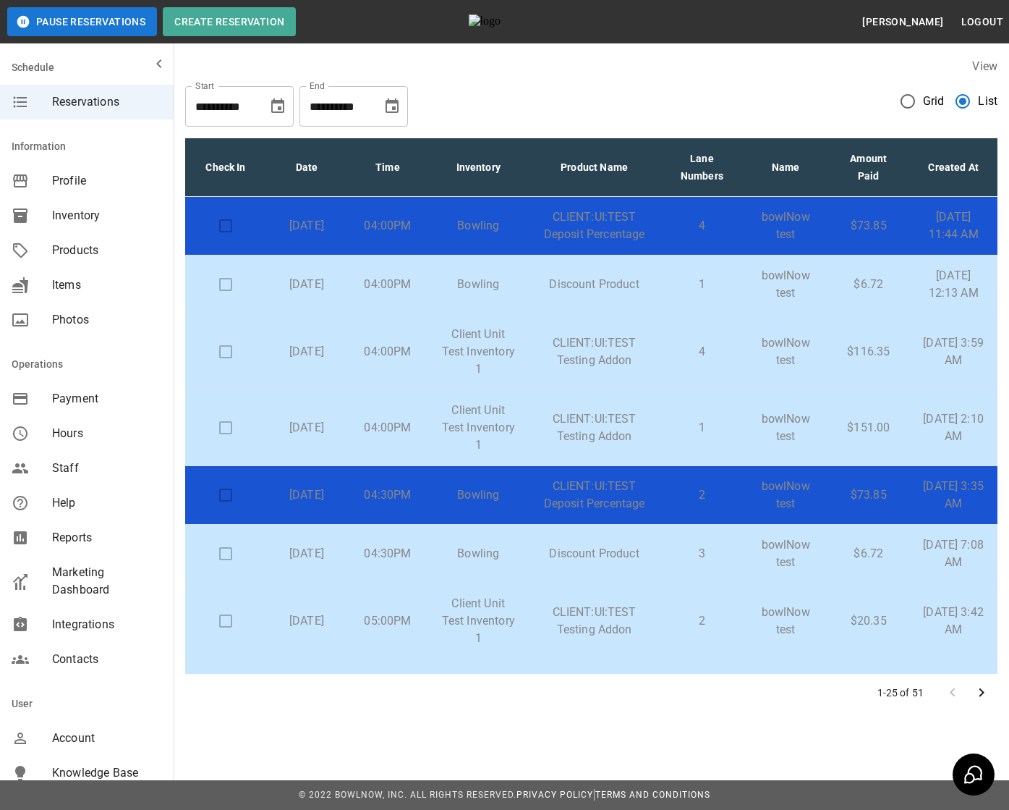
click at [726, 371] on td "4" at bounding box center [703, 352] width 84 height 76
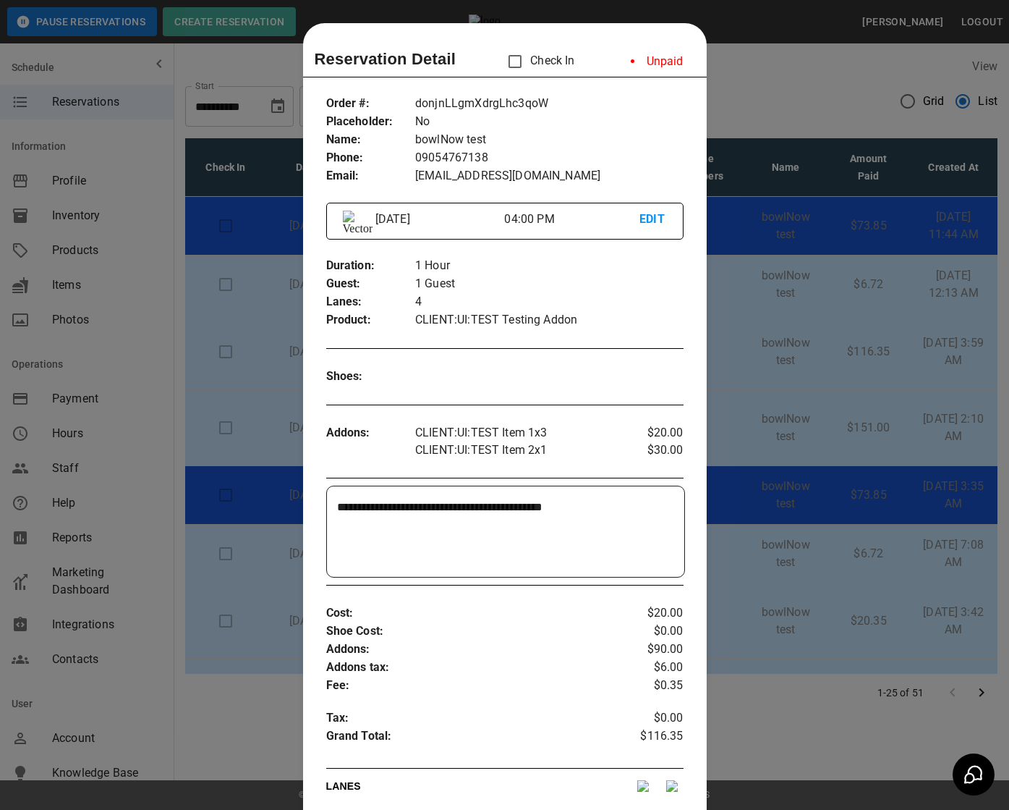
scroll to position [23, 0]
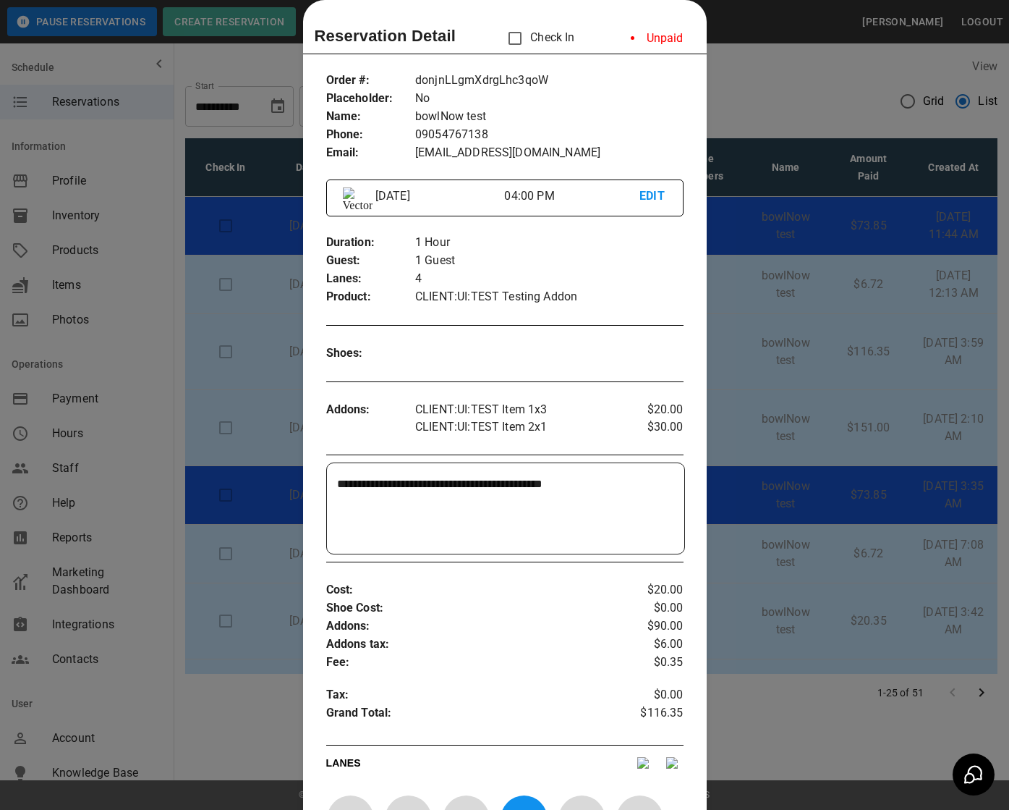
click at [804, 194] on div at bounding box center [504, 405] width 1009 height 810
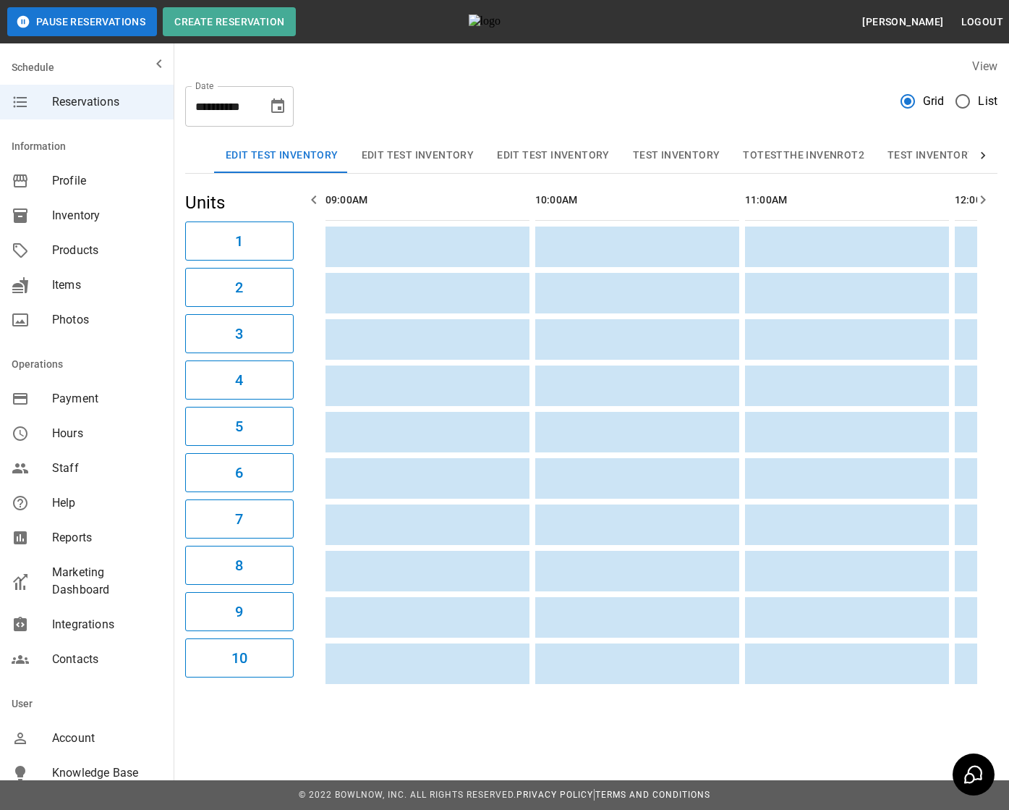
scroll to position [0, 1049]
click at [132, 171] on div "Profile" at bounding box center [87, 181] width 174 height 35
click at [98, 174] on span "Profile" at bounding box center [107, 180] width 110 height 17
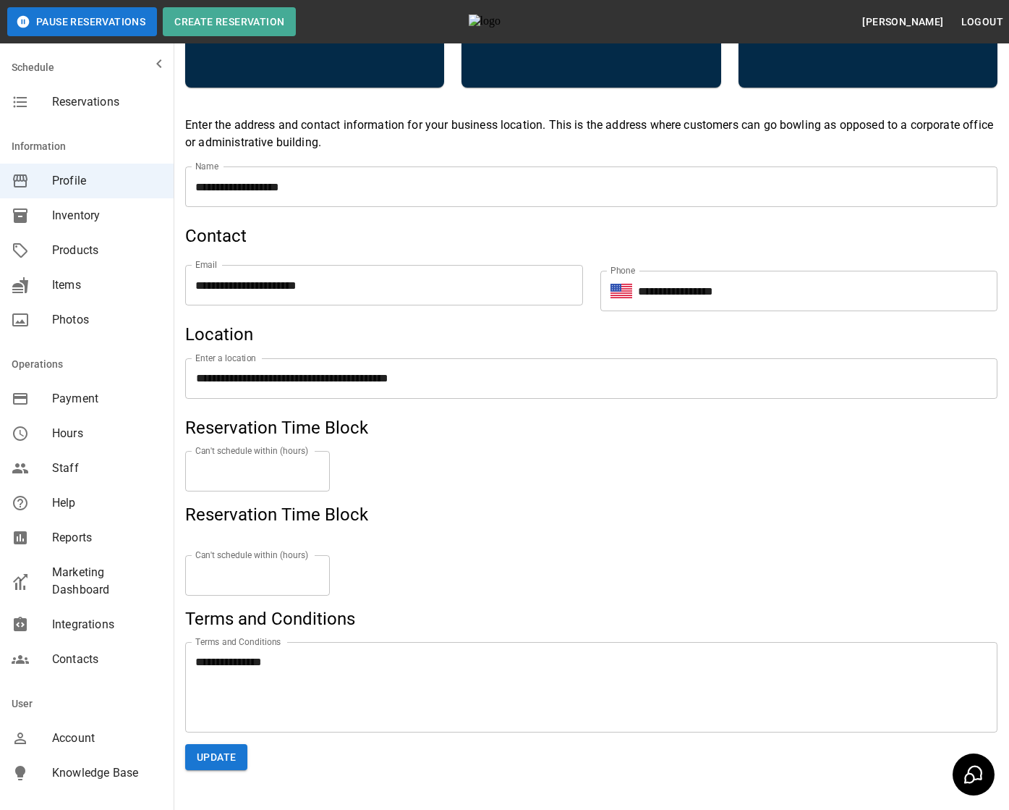
scroll to position [503, 0]
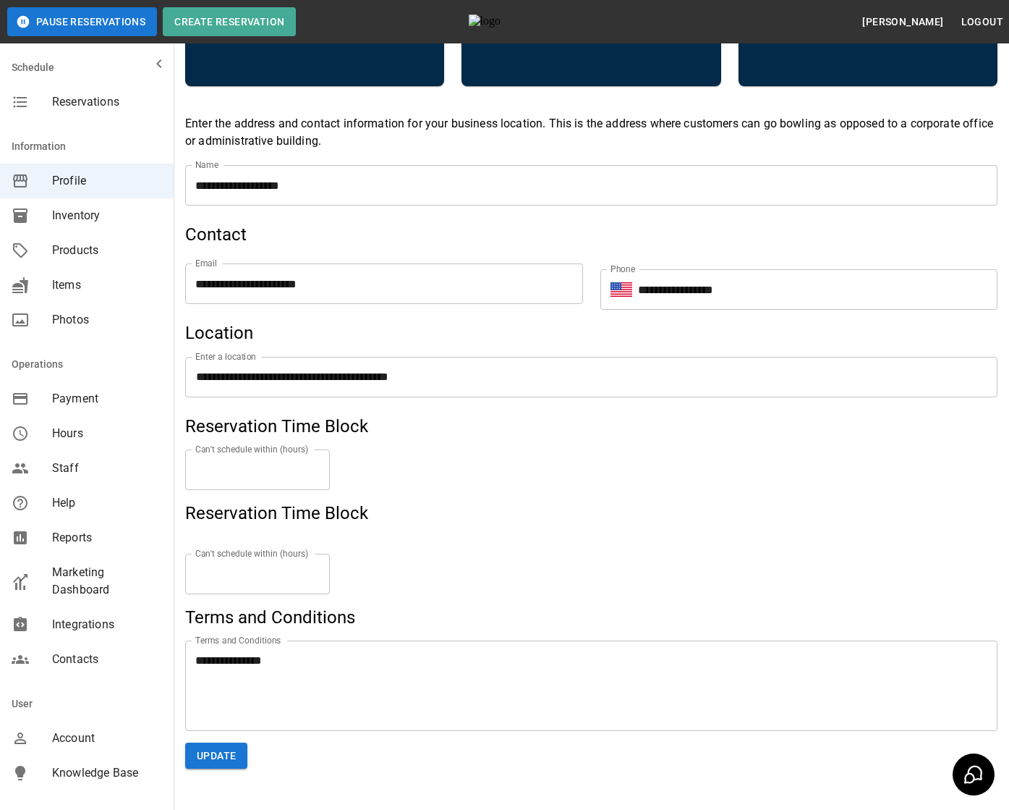
click at [276, 572] on input "*" at bounding box center [257, 574] width 145 height 41
type input "***"
click at [319, 571] on input "***" at bounding box center [257, 574] width 145 height 41
type input "*"
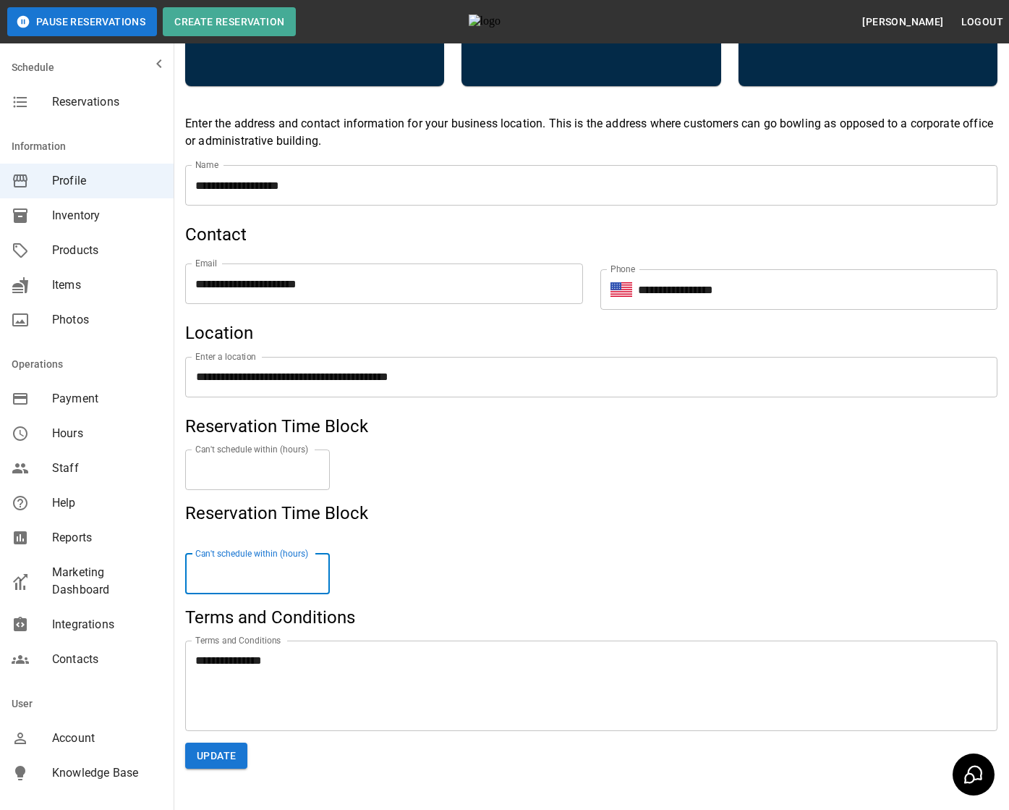
type input "*"
click at [318, 571] on input "*" at bounding box center [257, 574] width 145 height 41
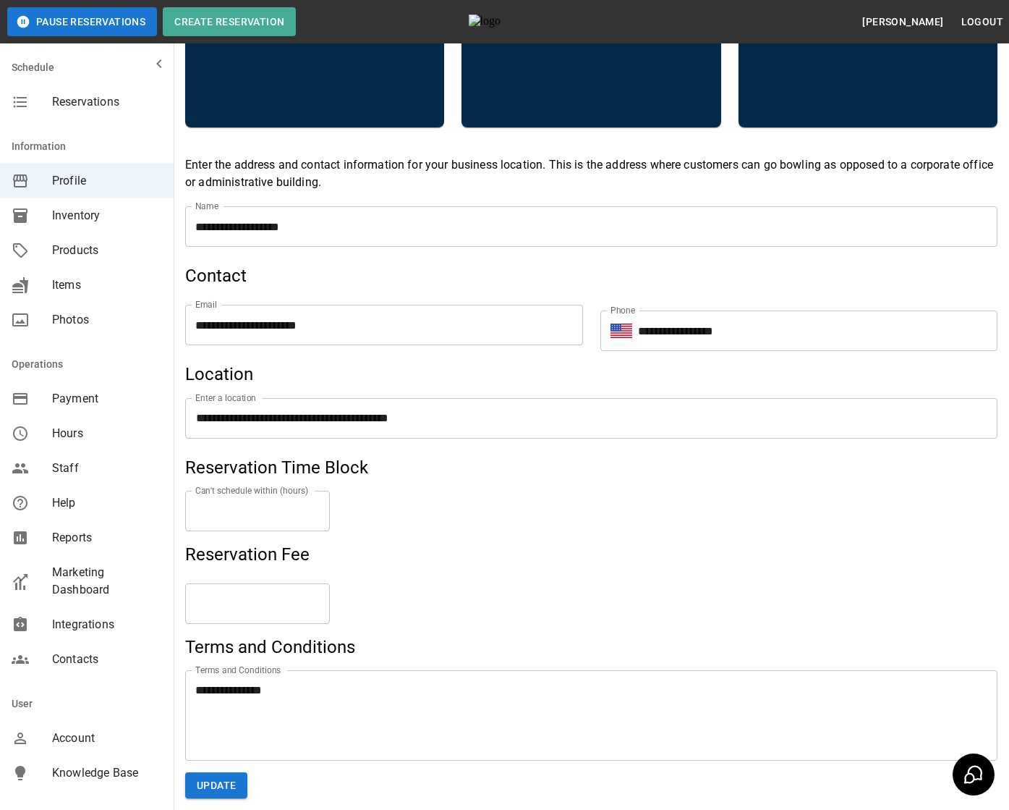
scroll to position [540, 0]
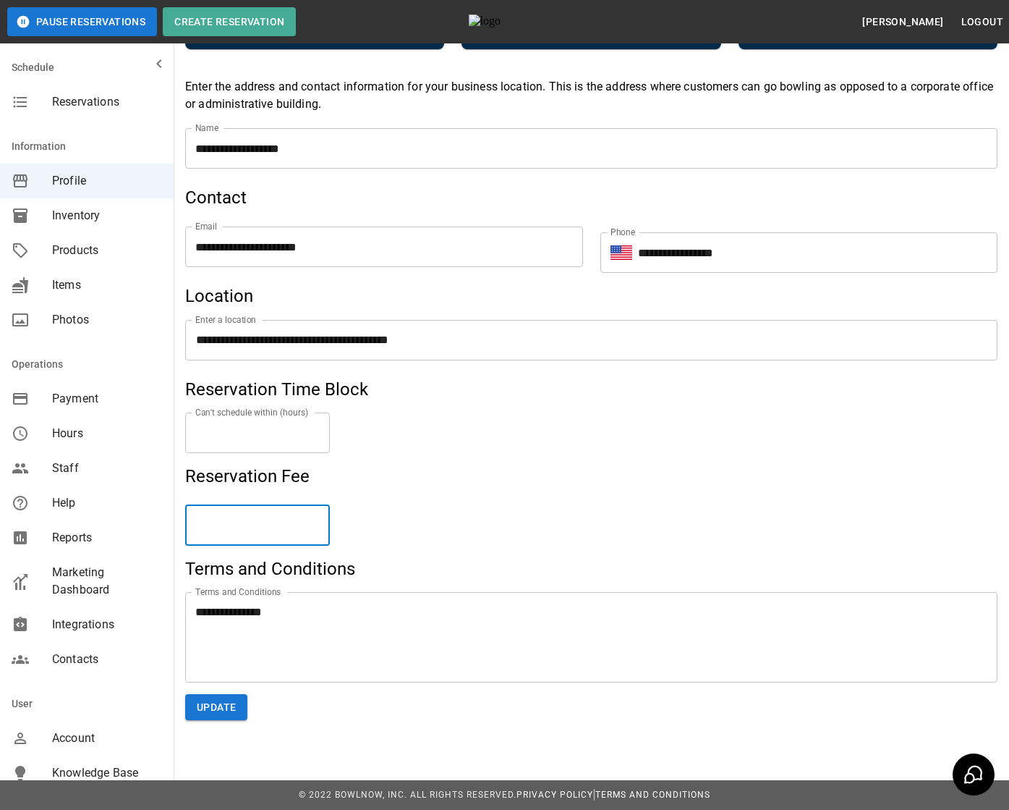
click at [257, 527] on input "**" at bounding box center [257, 525] width 145 height 41
click at [368, 496] on div "Reservation Fee ** ​" at bounding box center [591, 511] width 813 height 93
click at [316, 519] on input "****" at bounding box center [257, 525] width 145 height 41
click at [316, 519] on input "**" at bounding box center [257, 525] width 145 height 41
type input "*****"
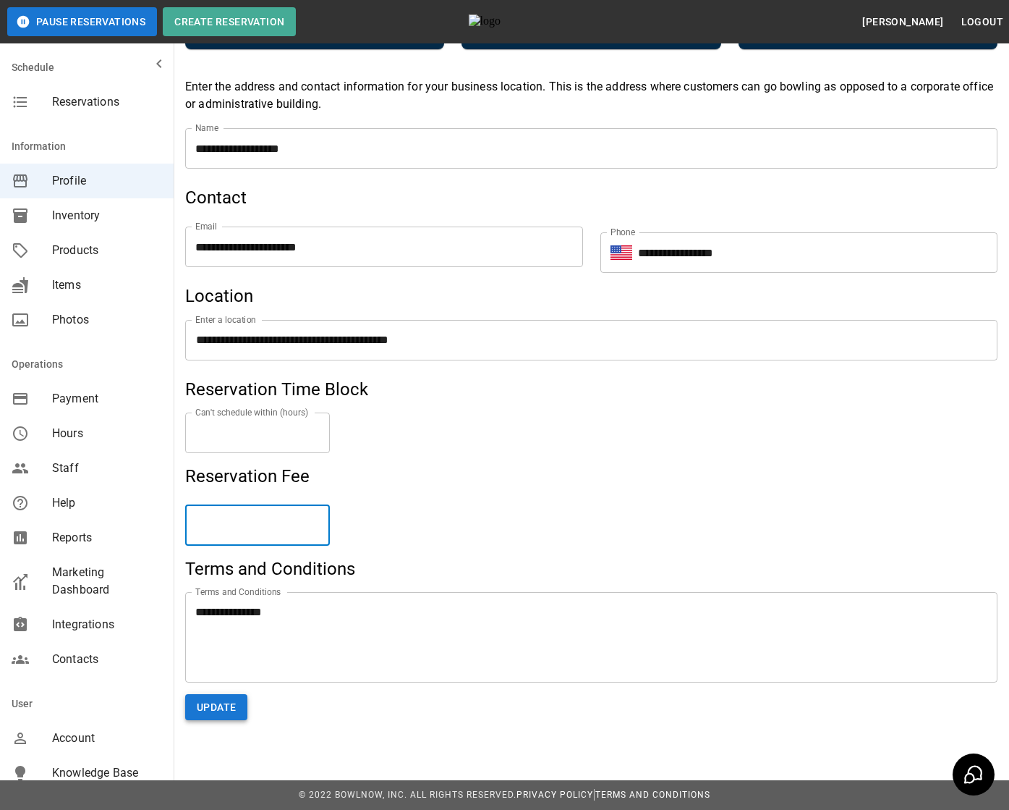
click at [214, 710] on button "Update" at bounding box center [216, 707] width 62 height 27
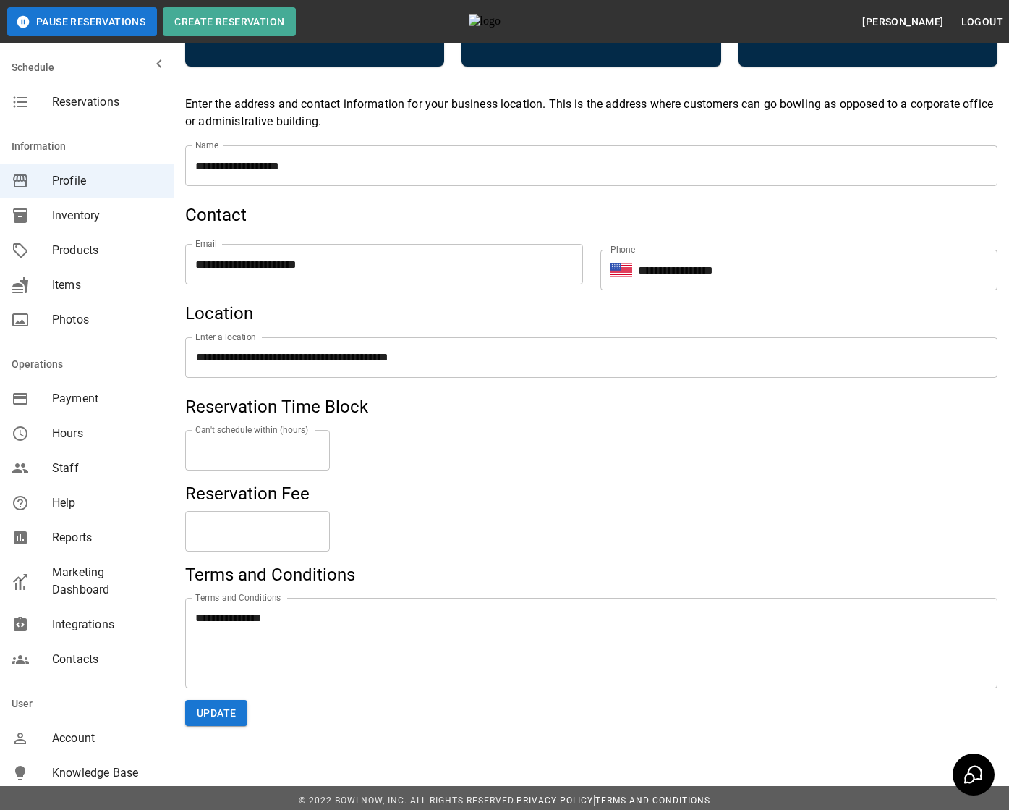
scroll to position [528, 0]
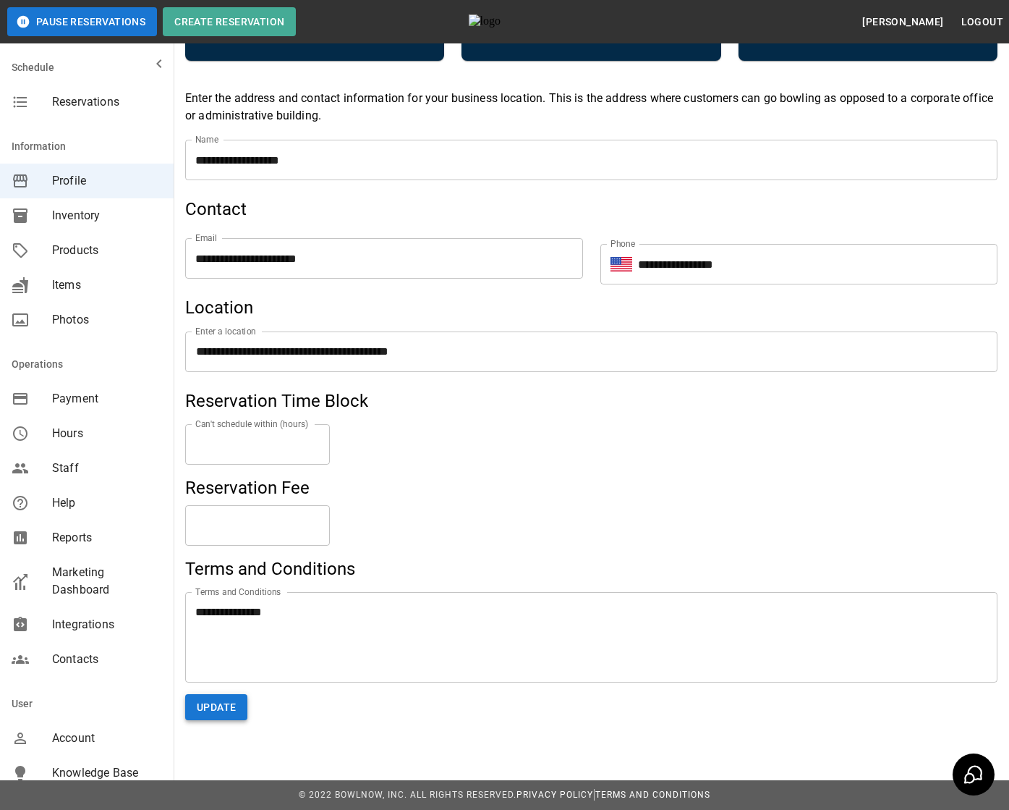
click at [236, 705] on button "Update" at bounding box center [216, 707] width 62 height 27
click at [266, 537] on input "*****" at bounding box center [257, 525] width 145 height 41
click at [227, 548] on body "Pause Reservations Create Reservation Dhuha Hasan hasan Logout Schedule Reserva…" at bounding box center [504, 141] width 1009 height 1338
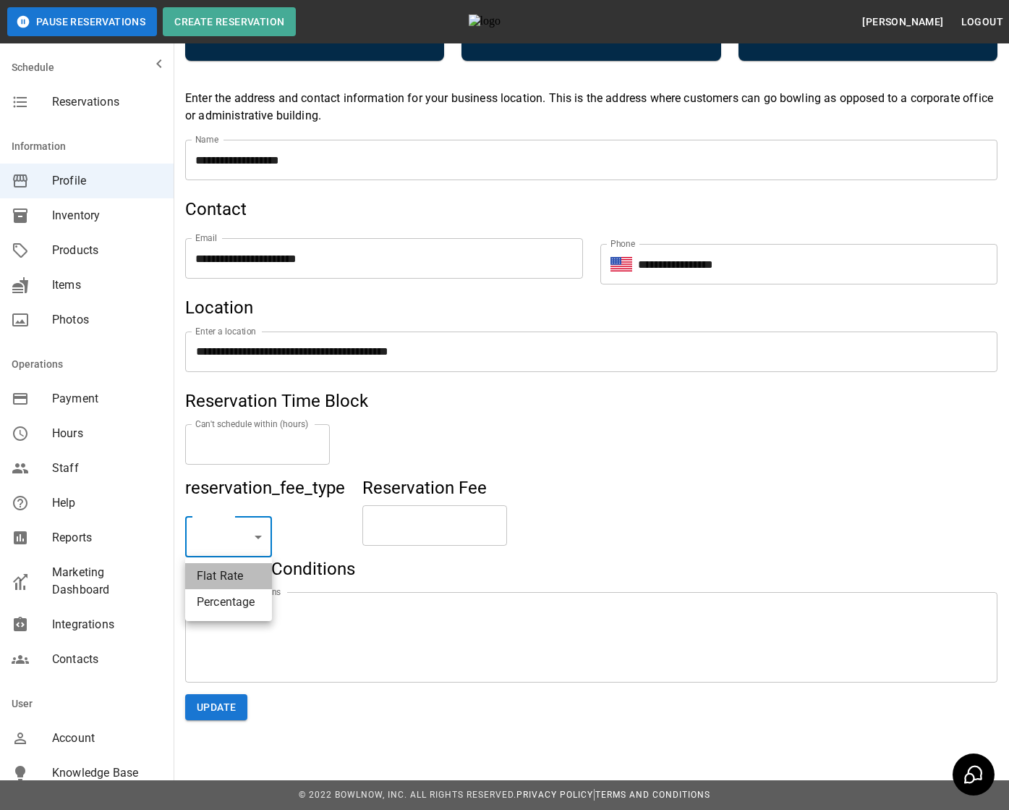
click at [237, 570] on li "Flat Rate" at bounding box center [228, 576] width 87 height 26
type input "****"
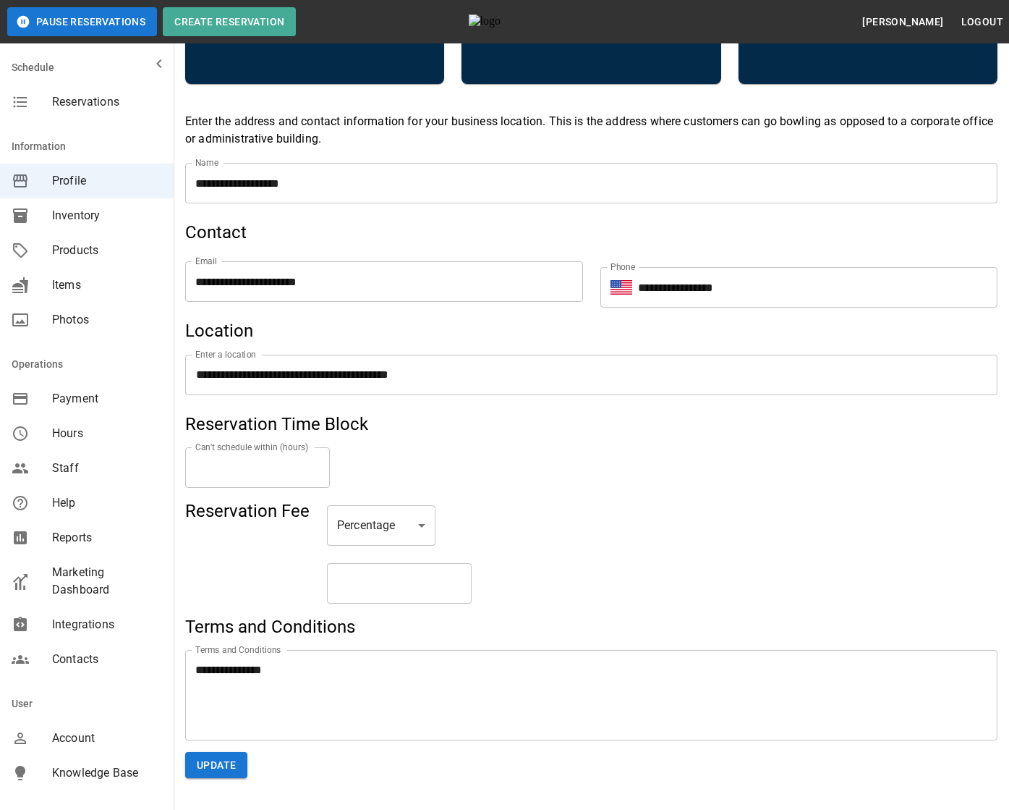
scroll to position [528, 0]
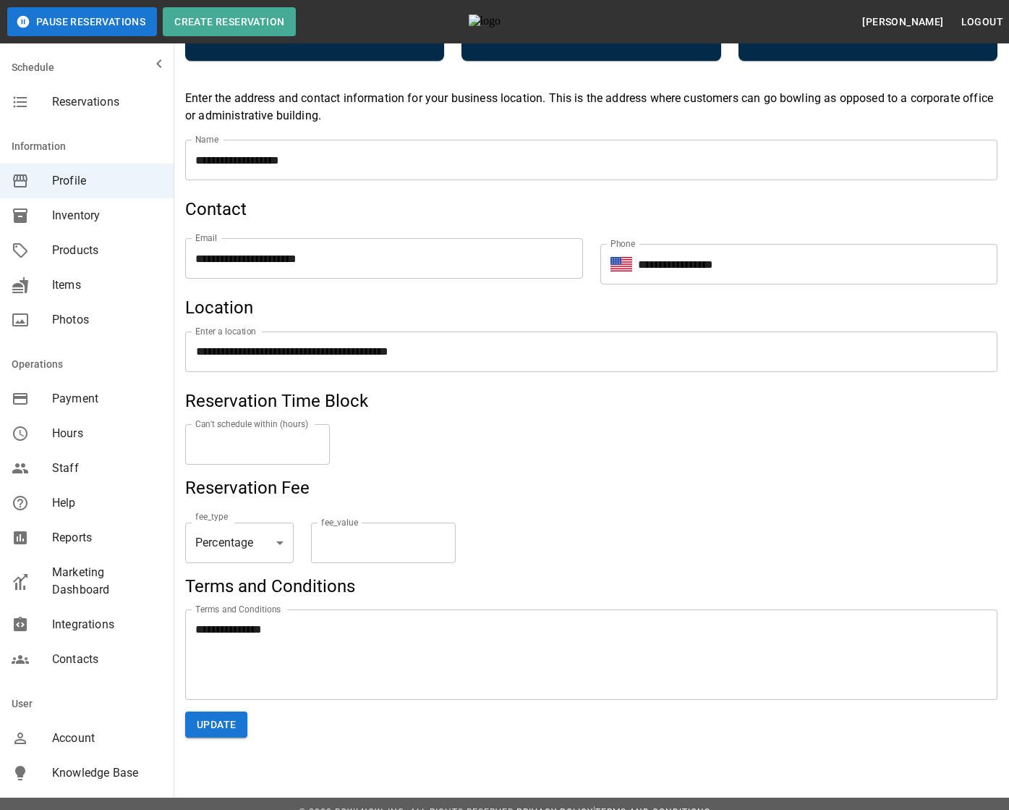
click at [274, 546] on body "Pause Reservations Create Reservation [PERSON_NAME] Logout Schedule Reservation…" at bounding box center [504, 408] width 1009 height 1873
click at [537, 478] on div at bounding box center [504, 405] width 1009 height 810
click at [672, 551] on div "**********" at bounding box center [591, 546] width 813 height 58
click at [321, 551] on body "Pause Reservations Create Reservation [PERSON_NAME] Logout Schedule Reservation…" at bounding box center [504, 408] width 1009 height 1873
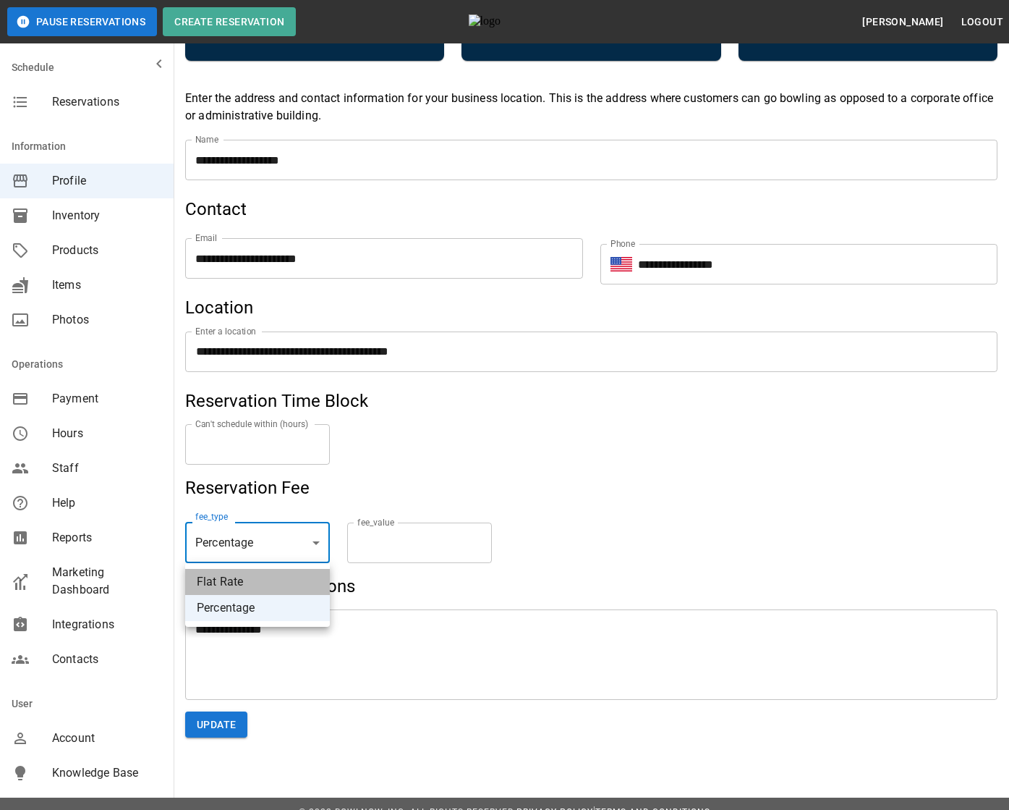
click at [286, 587] on li "Flat Rate" at bounding box center [257, 582] width 145 height 26
type input "****"
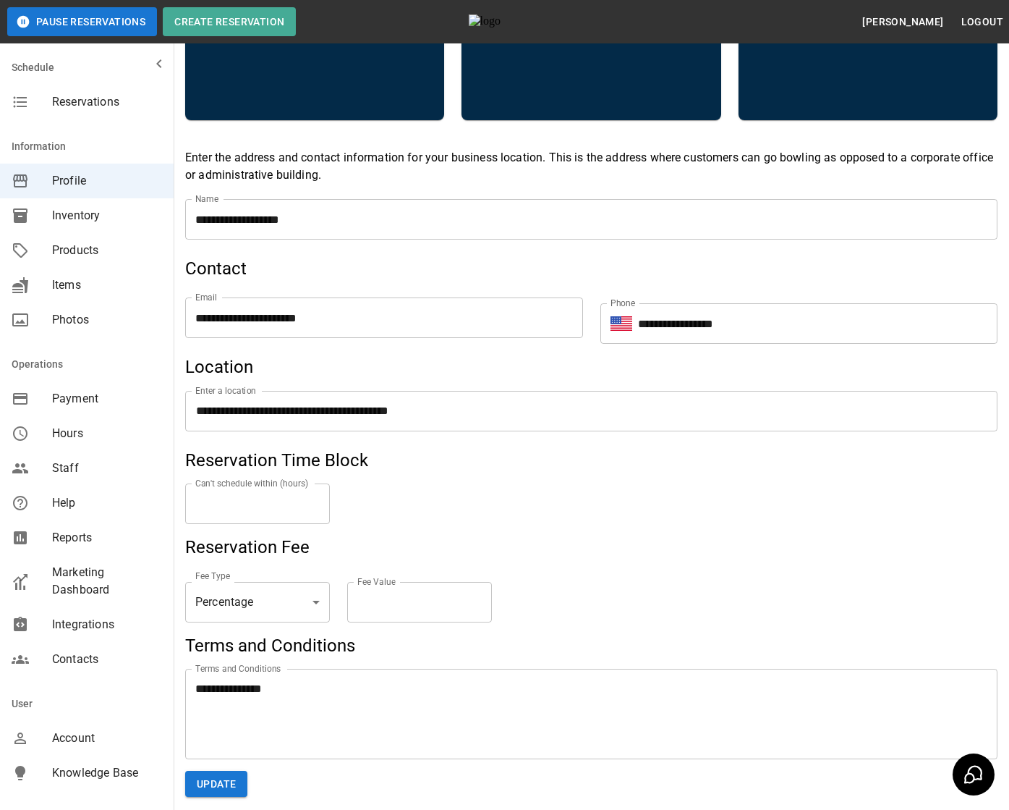
scroll to position [546, 0]
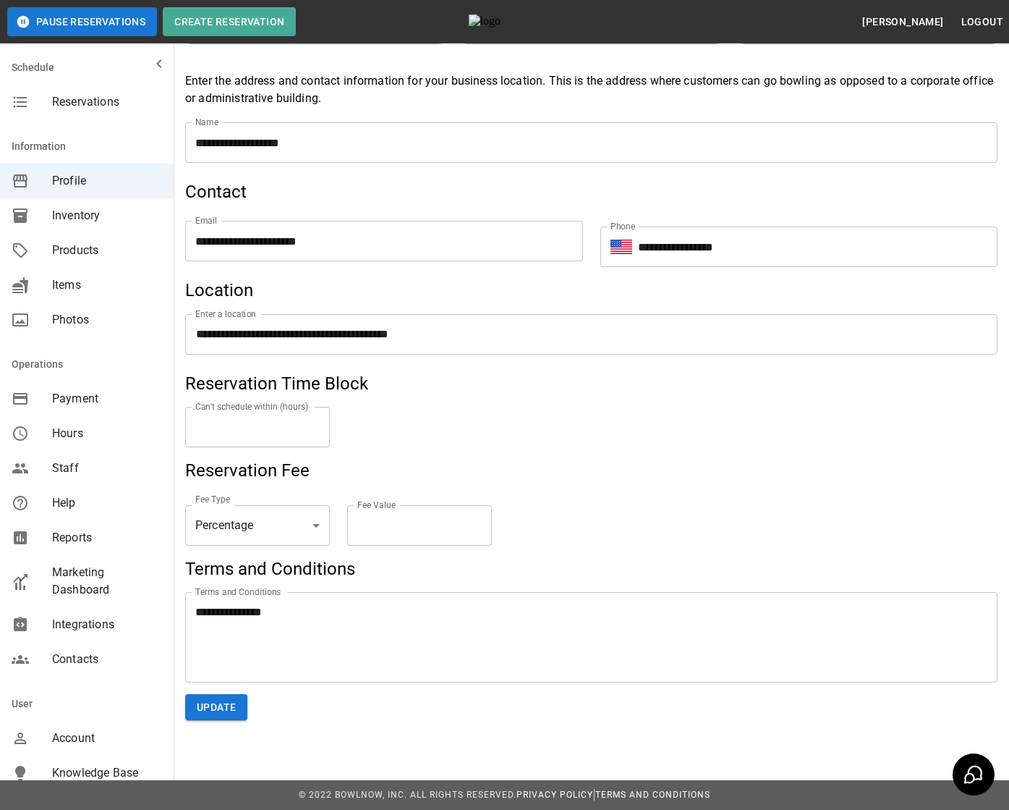
click at [306, 525] on body "Pause Reservations Create Reservation [PERSON_NAME] Logout Schedule Reservation…" at bounding box center [504, 131] width 1009 height 1355
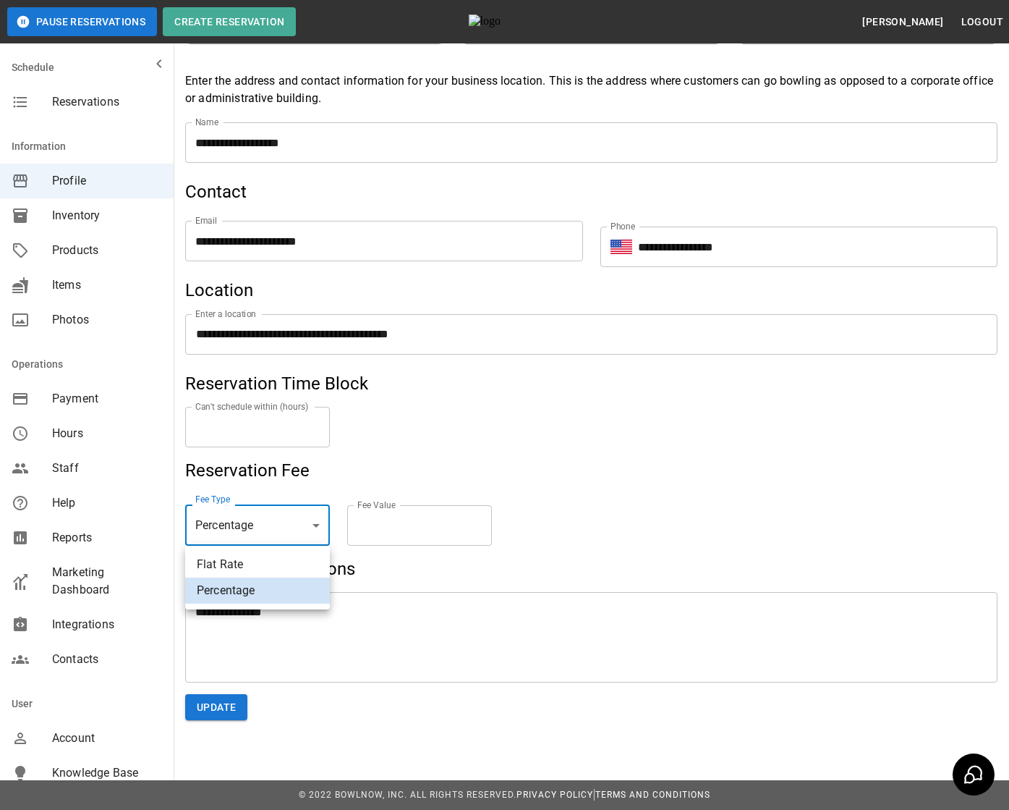
click at [255, 572] on li "Flat Rate" at bounding box center [257, 564] width 145 height 26
click at [227, 704] on button "Update" at bounding box center [216, 707] width 62 height 27
click at [284, 510] on body "Pause Reservations Create Reservation [PERSON_NAME] Logout Schedule Reservation…" at bounding box center [504, 131] width 1009 height 1355
click at [239, 586] on li "Percentage" at bounding box center [257, 590] width 145 height 26
type input "**********"
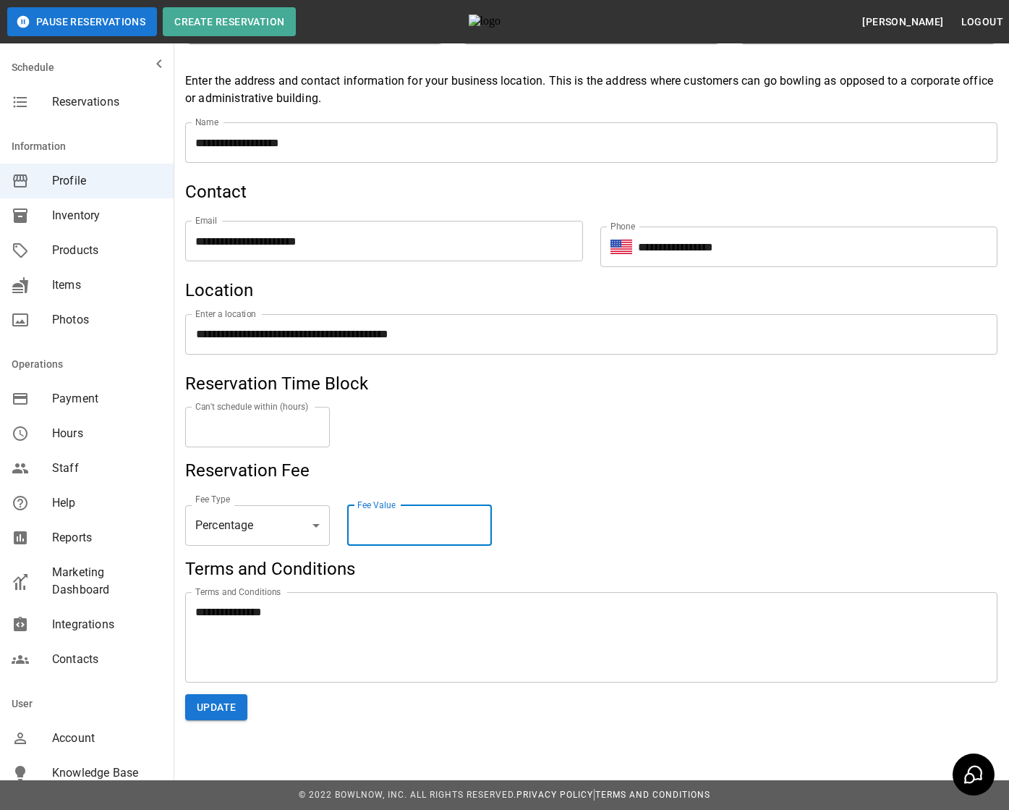
drag, startPoint x: 364, startPoint y: 526, endPoint x: 424, endPoint y: 526, distance: 60.1
click at [424, 526] on input "*****" at bounding box center [419, 525] width 145 height 41
type input "*"
type input "**"
click at [206, 710] on button "Update" at bounding box center [216, 707] width 62 height 27
